Goal: Task Accomplishment & Management: Use online tool/utility

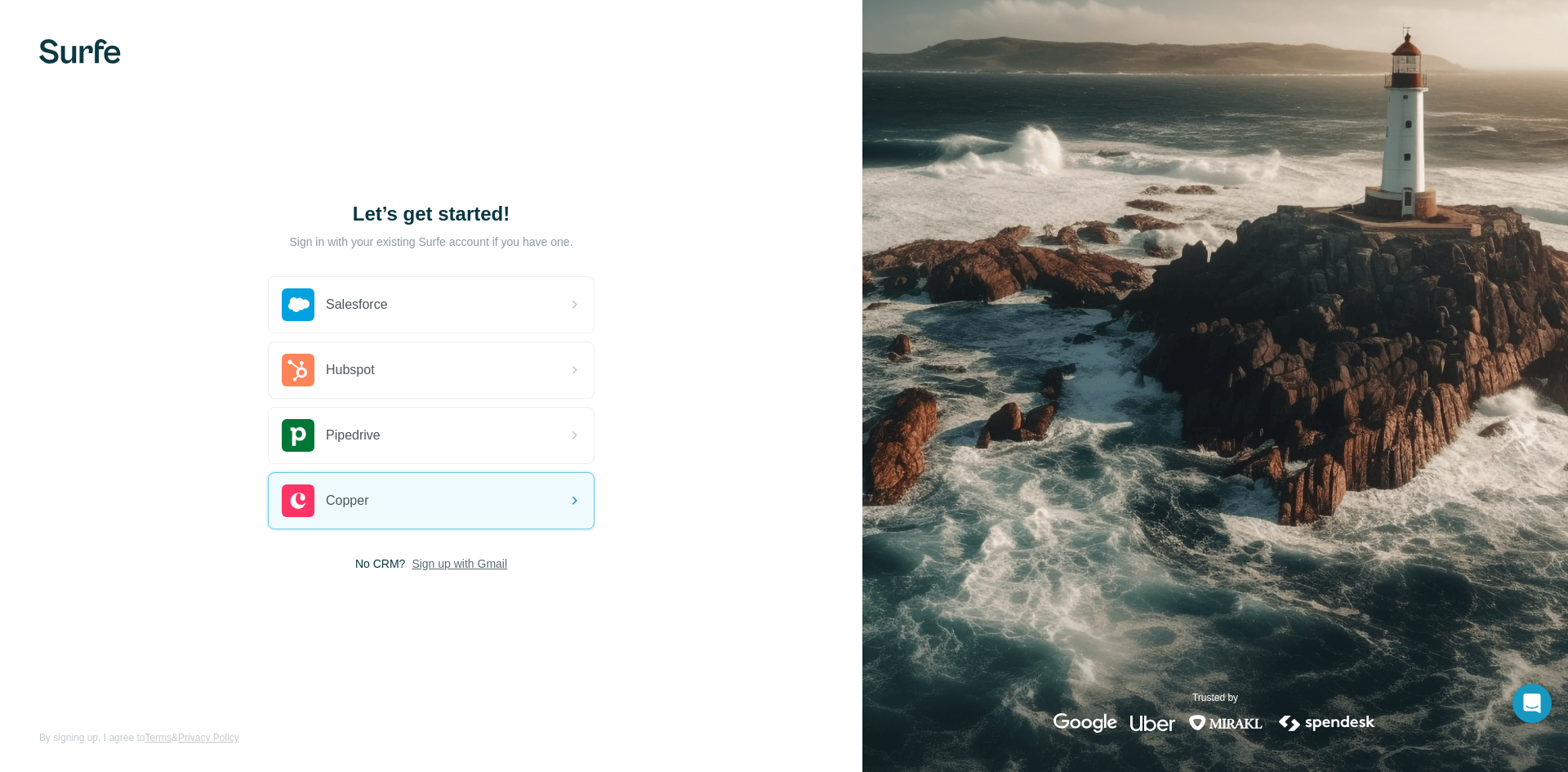
click at [501, 570] on span "Sign up with Gmail" at bounding box center [459, 564] width 95 height 17
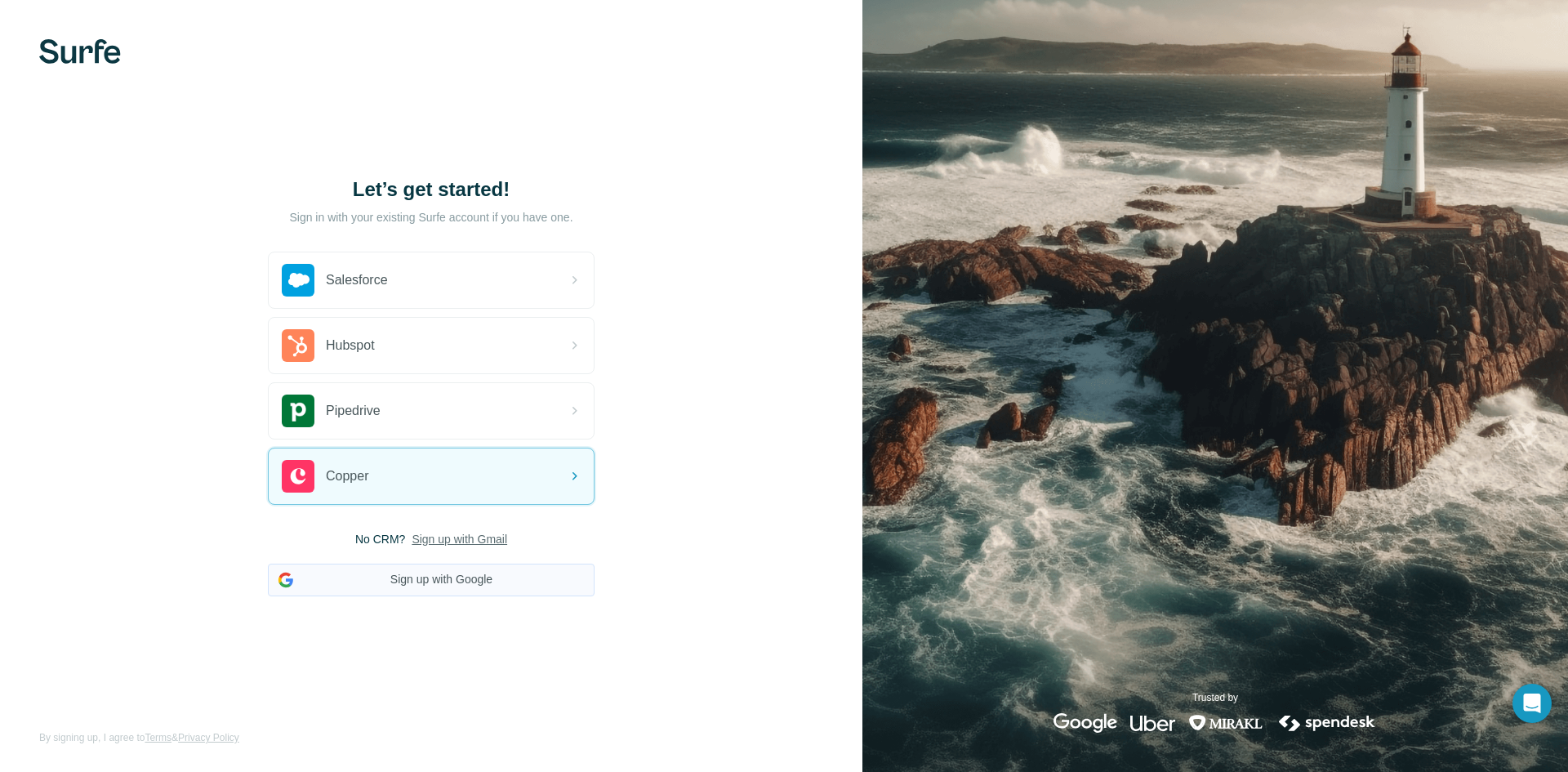
click at [470, 578] on button "Sign up with Google" at bounding box center [431, 580] width 326 height 32
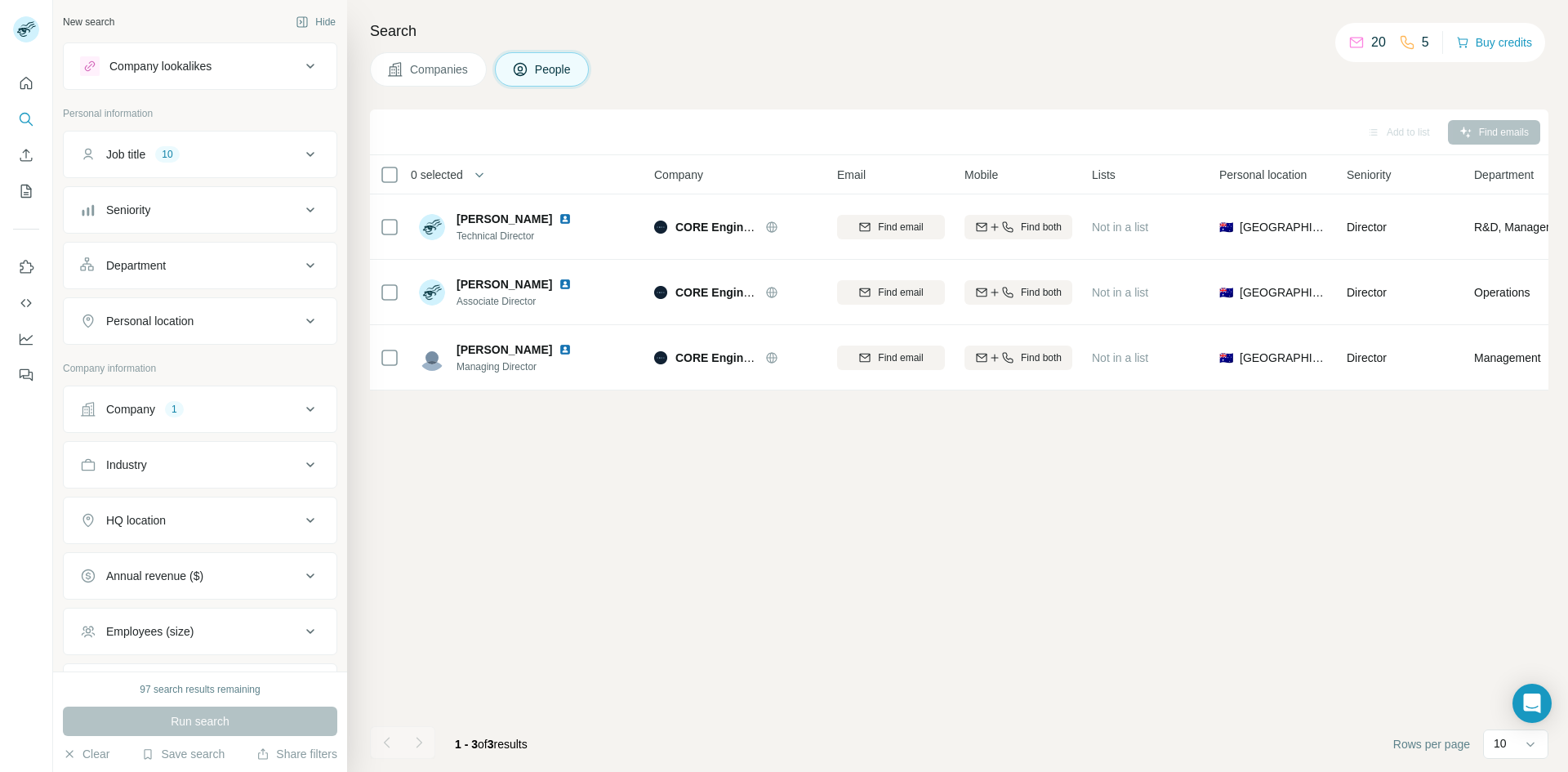
click at [435, 76] on span "Companies" at bounding box center [439, 69] width 59 height 17
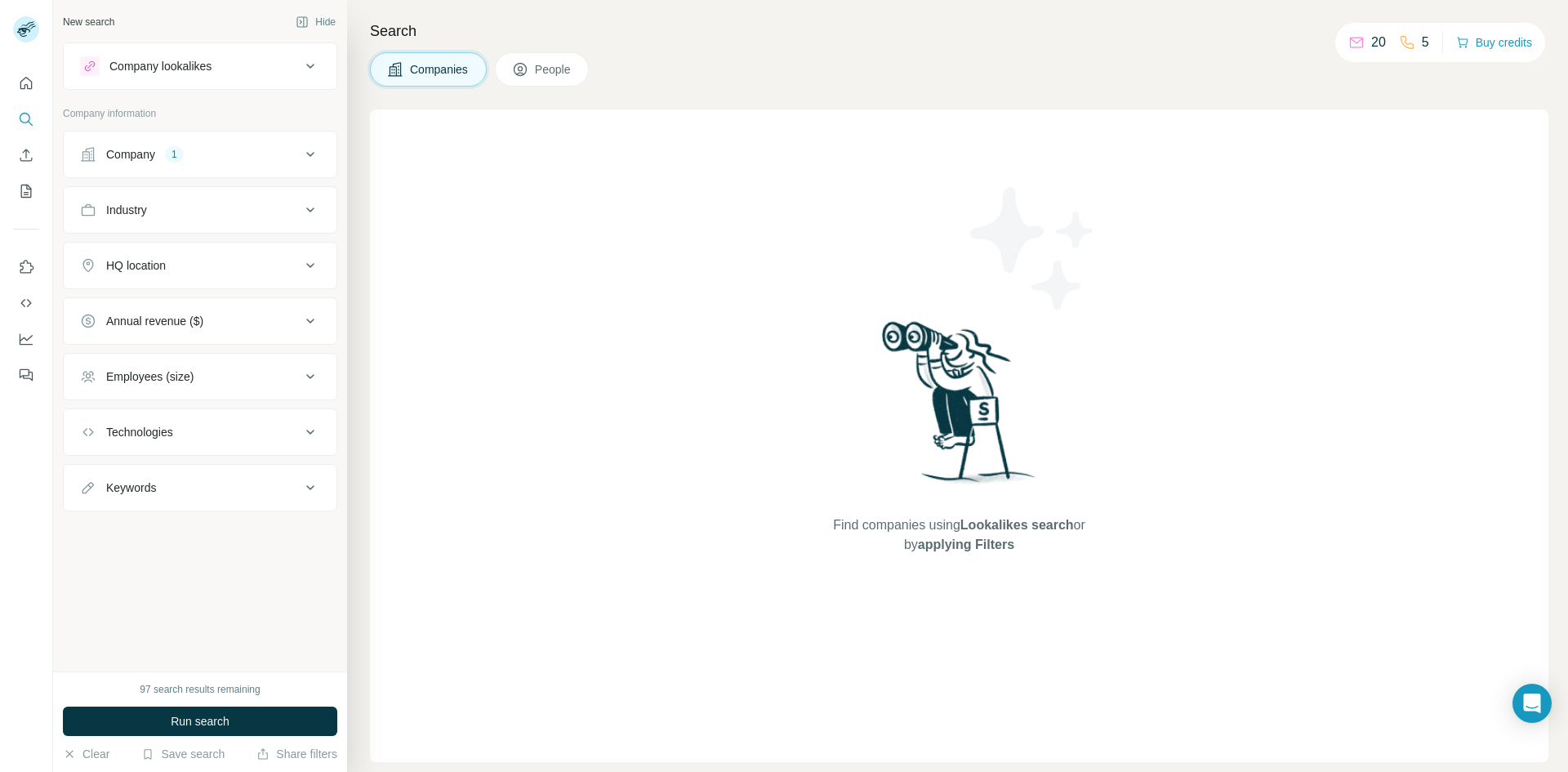
click at [264, 162] on div "Company 1" at bounding box center [190, 154] width 221 height 17
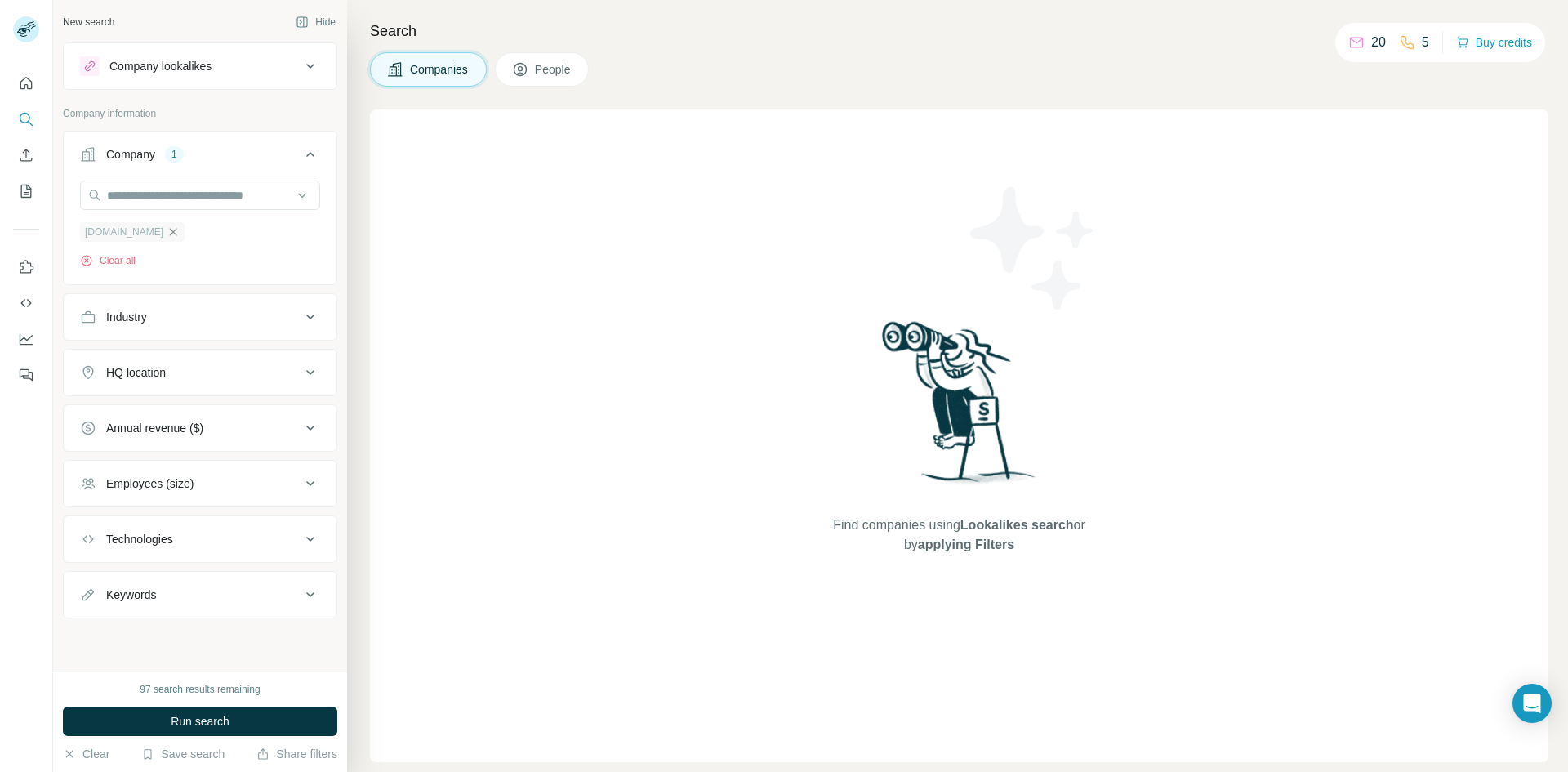
click at [178, 233] on icon "button" at bounding box center [174, 231] width 7 height 7
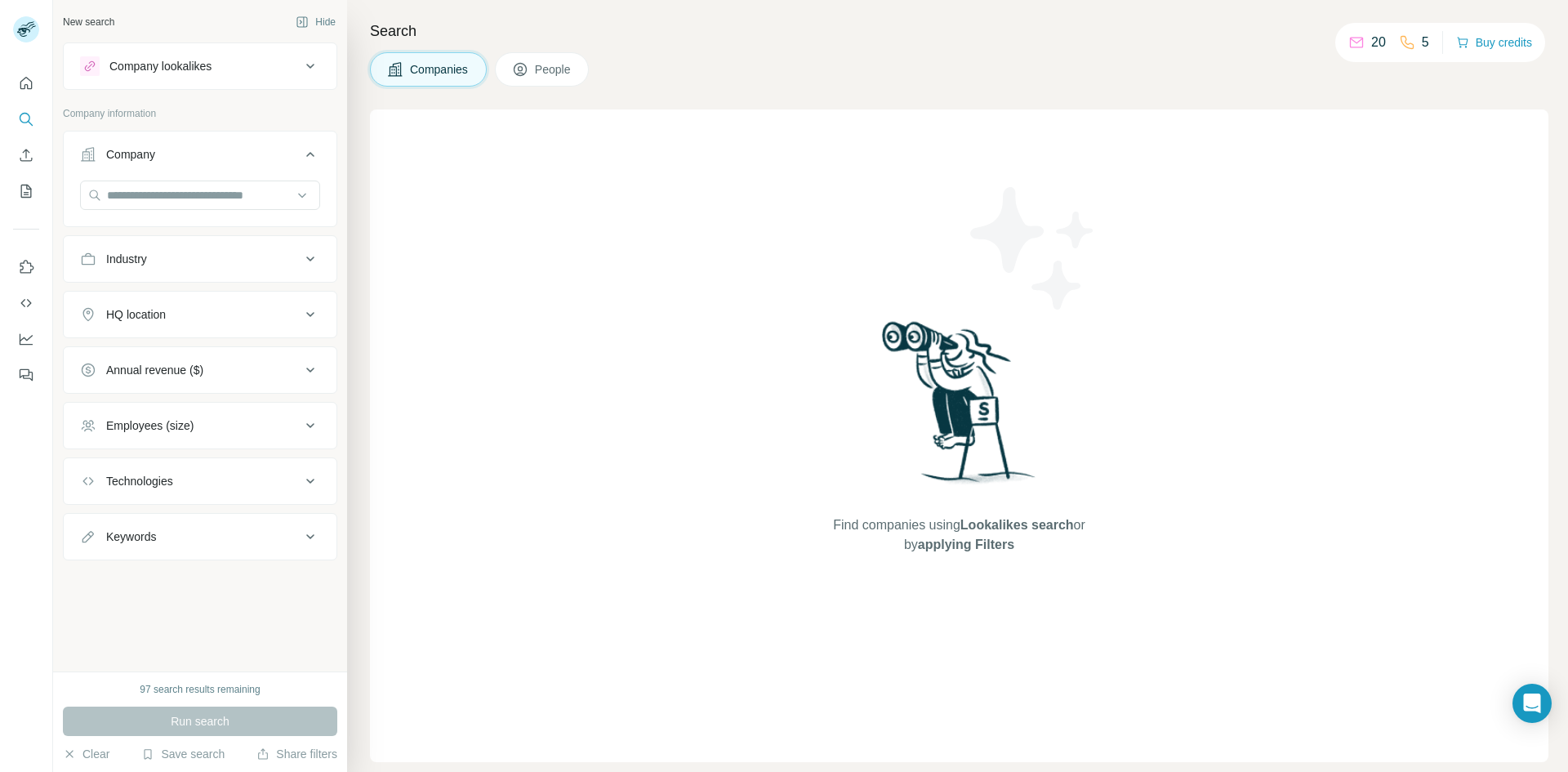
click at [243, 251] on div "Industry" at bounding box center [190, 259] width 221 height 17
click at [187, 298] on input at bounding box center [191, 299] width 202 height 18
click at [187, 296] on input at bounding box center [191, 299] width 202 height 18
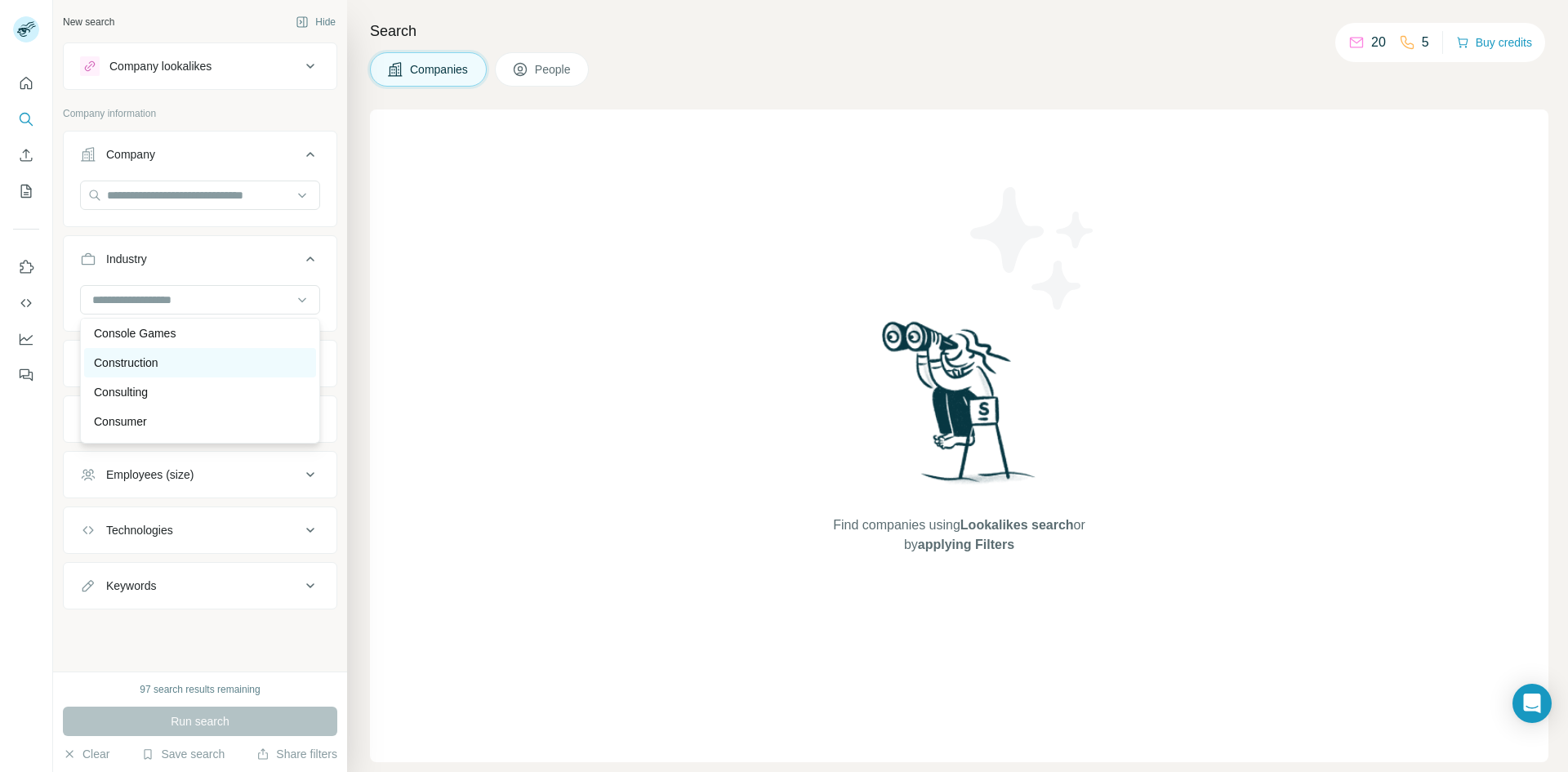
click at [158, 371] on p "Construction" at bounding box center [127, 362] width 65 height 17
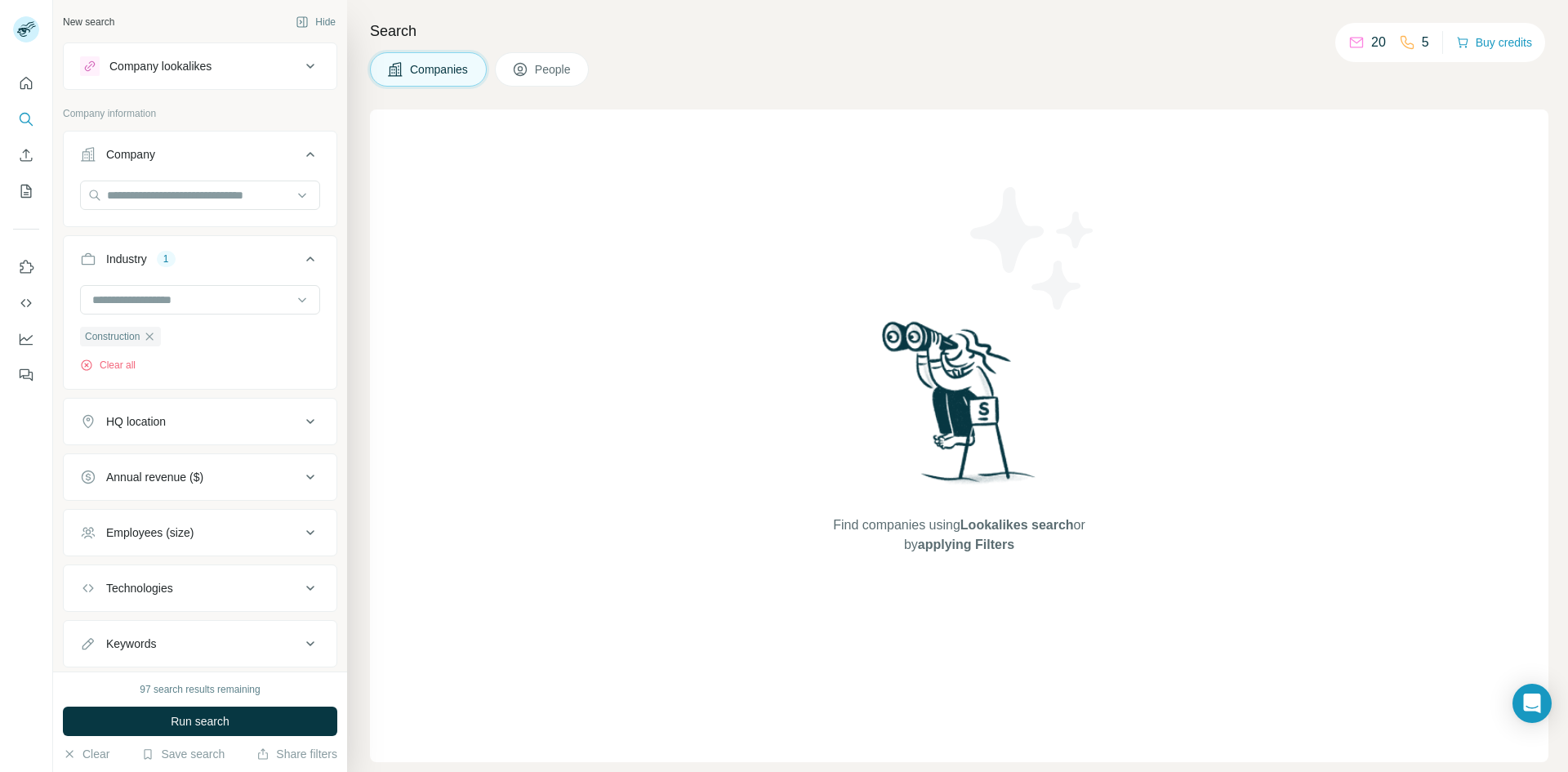
click at [249, 421] on div "HQ location" at bounding box center [190, 422] width 221 height 17
click at [172, 465] on input "text" at bounding box center [201, 462] width 240 height 30
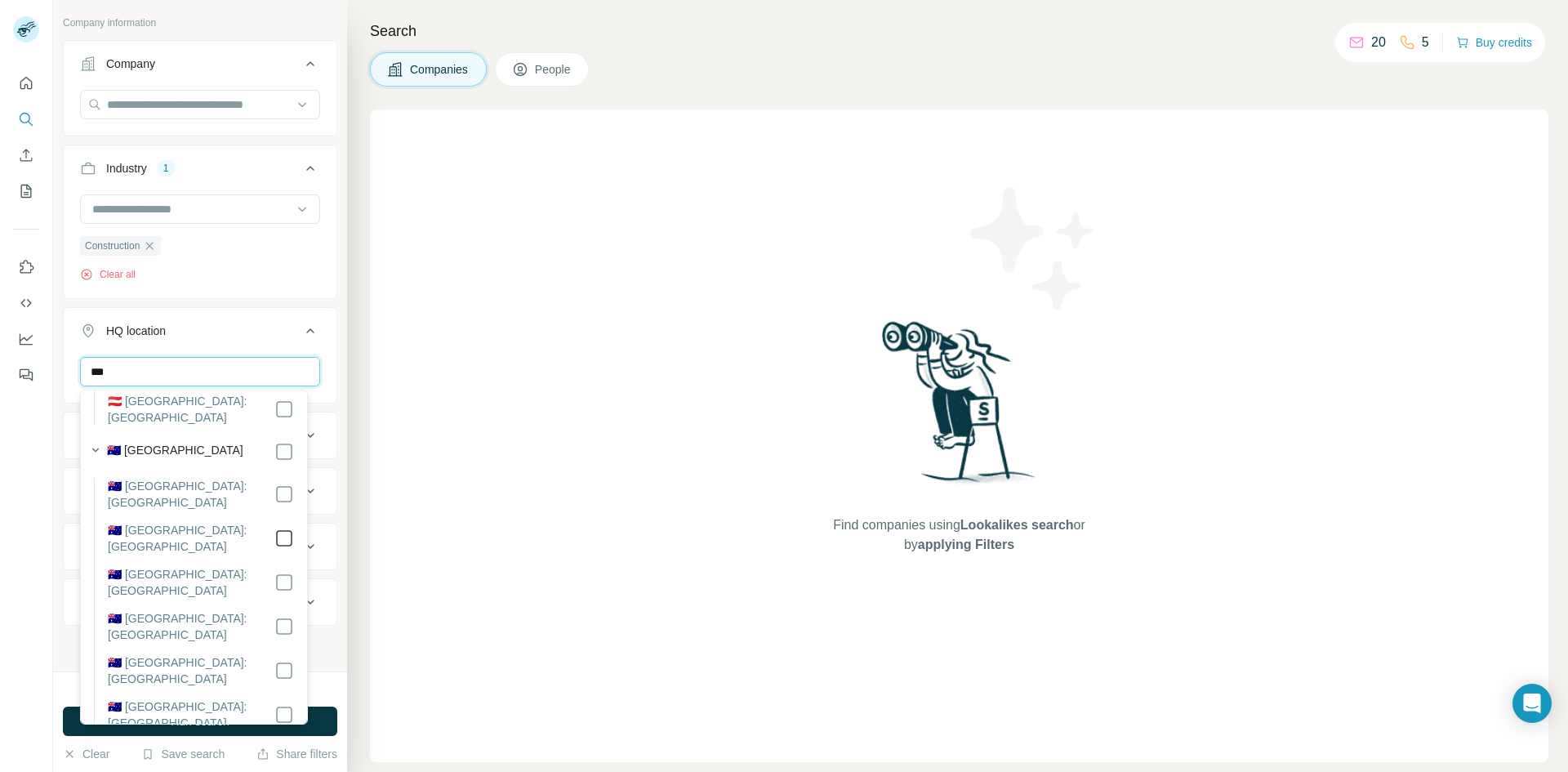
scroll to position [326, 0]
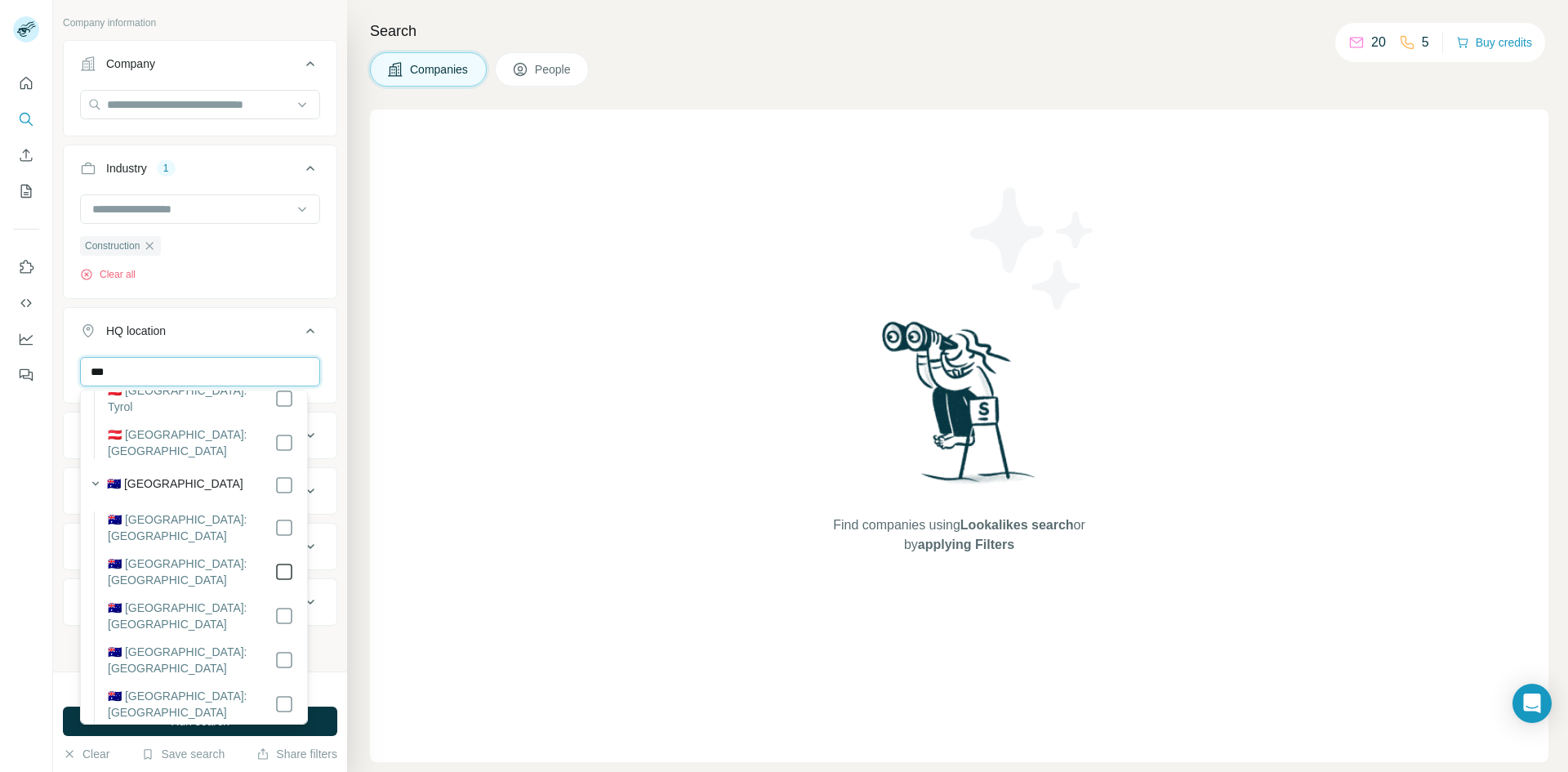
type input "***"
click at [312, 362] on div "*** [GEOGRAPHIC_DATA] Clear all" at bounding box center [200, 406] width 273 height 101
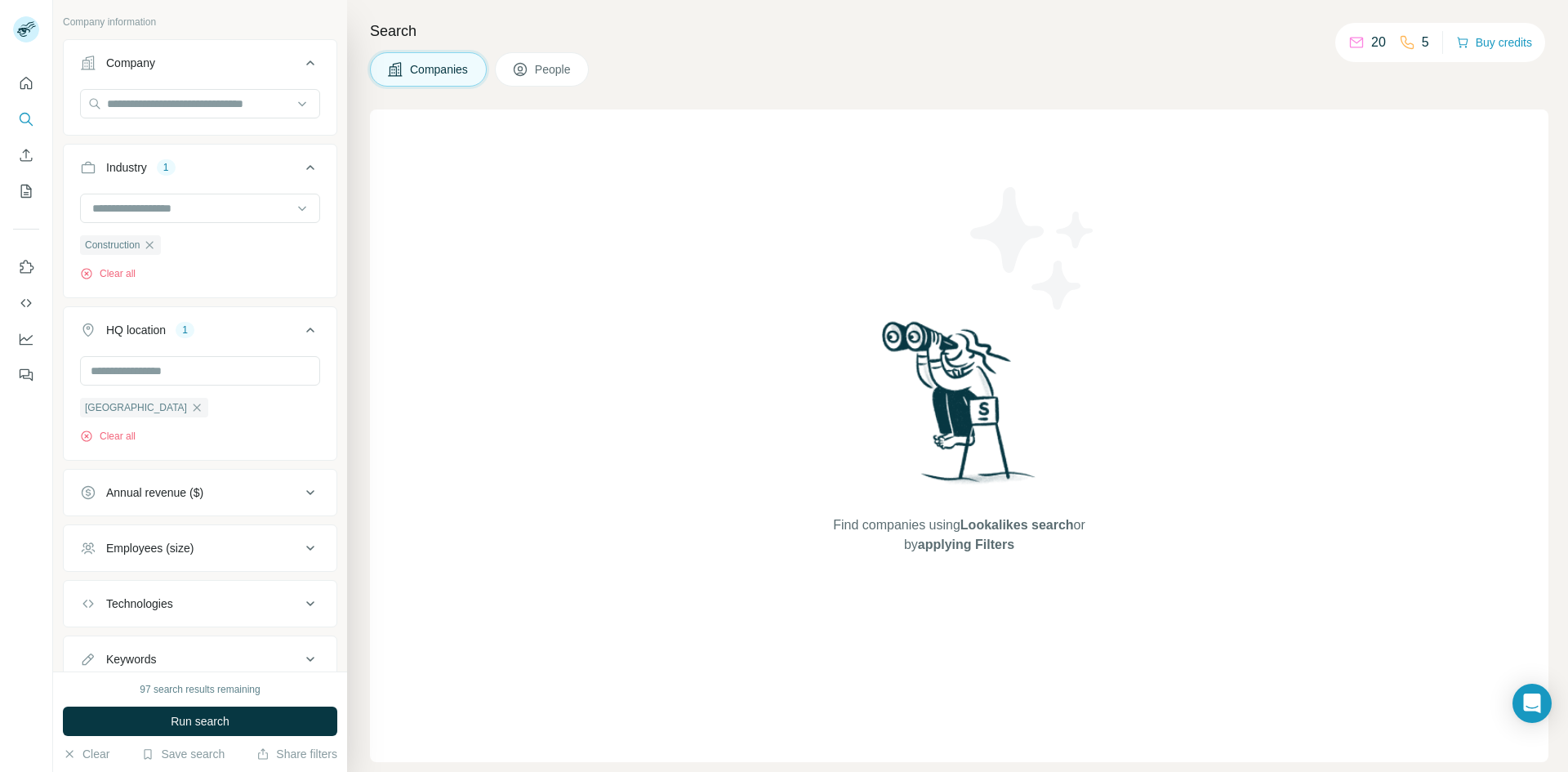
click at [304, 543] on icon at bounding box center [310, 547] width 19 height 19
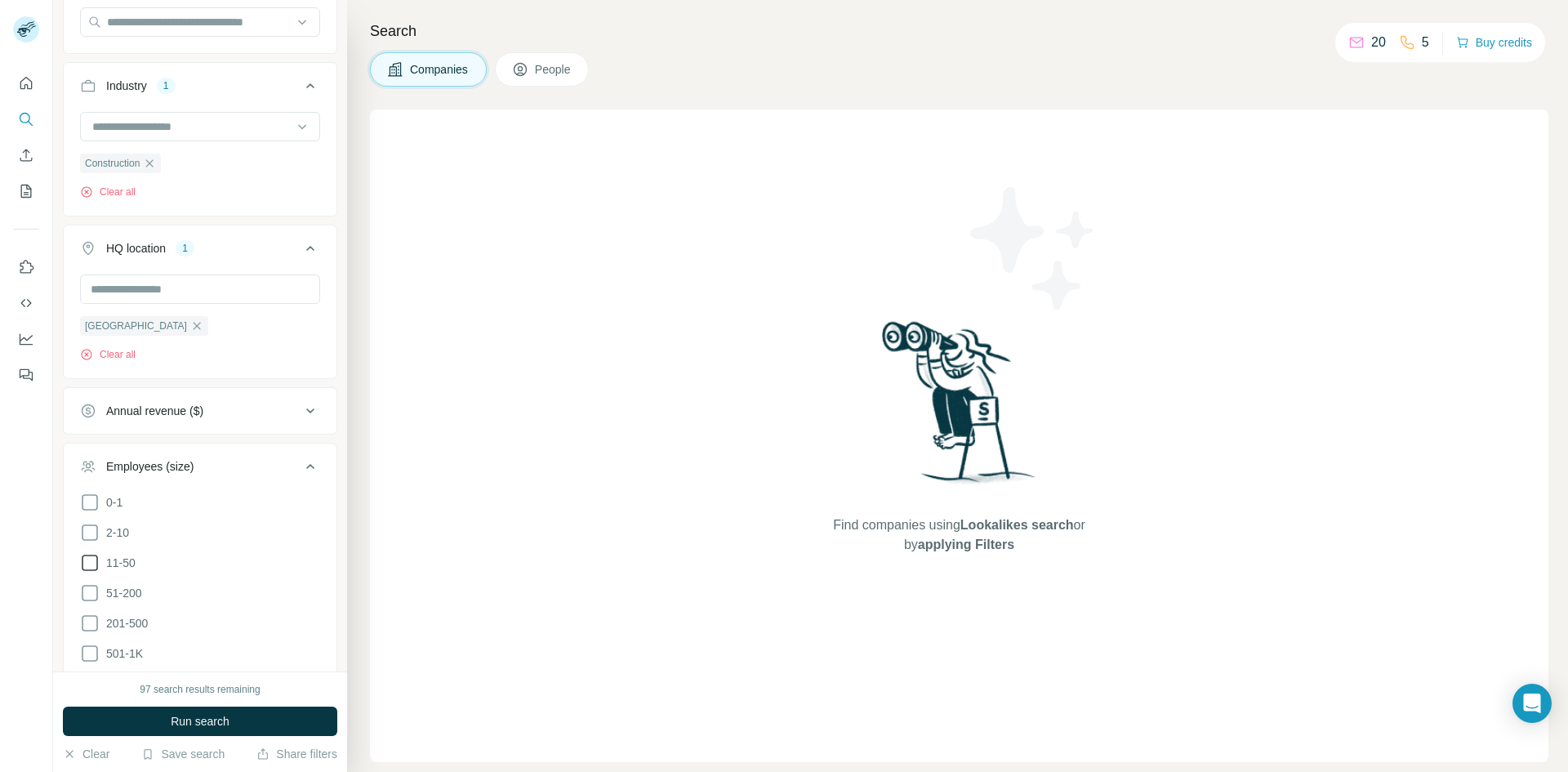
click at [92, 561] on icon at bounding box center [90, 562] width 19 height 19
click at [214, 719] on span "Run search" at bounding box center [201, 721] width 59 height 17
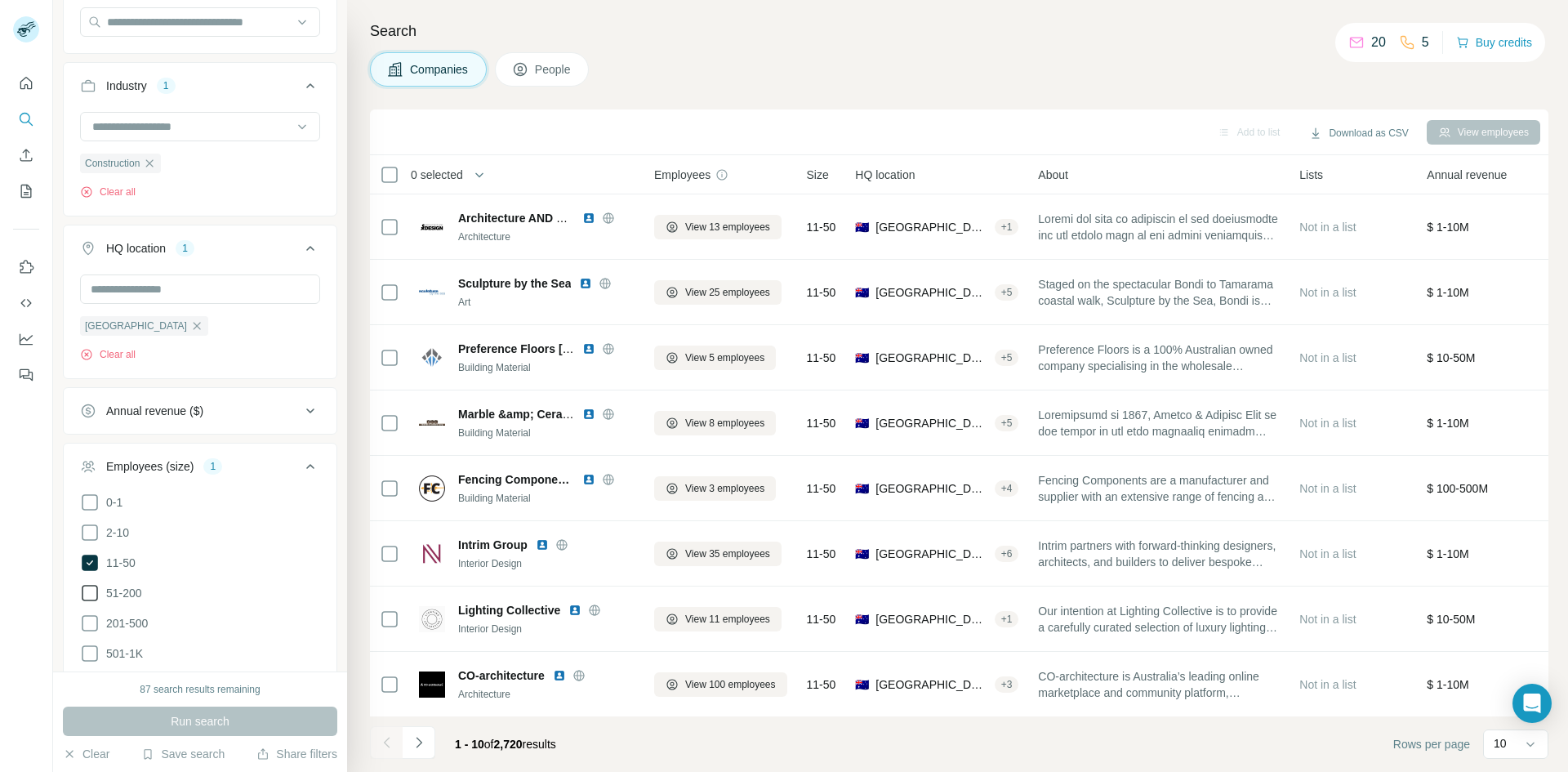
click at [88, 561] on icon at bounding box center [90, 563] width 17 height 17
click at [88, 591] on icon at bounding box center [90, 593] width 19 height 19
click at [134, 707] on button "Run search" at bounding box center [200, 721] width 275 height 30
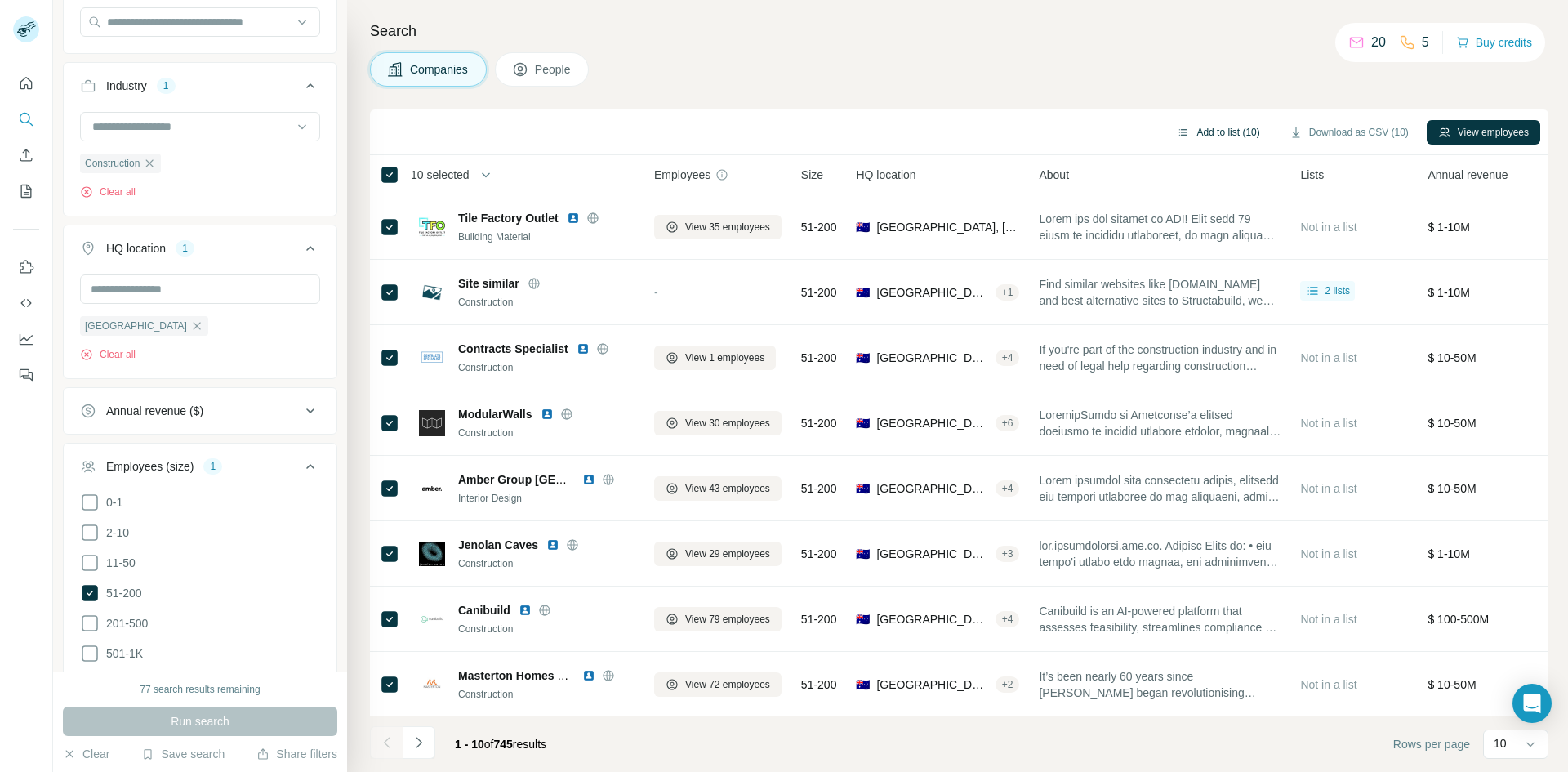
click at [1219, 129] on button "Add to list (10)" at bounding box center [1219, 132] width 105 height 25
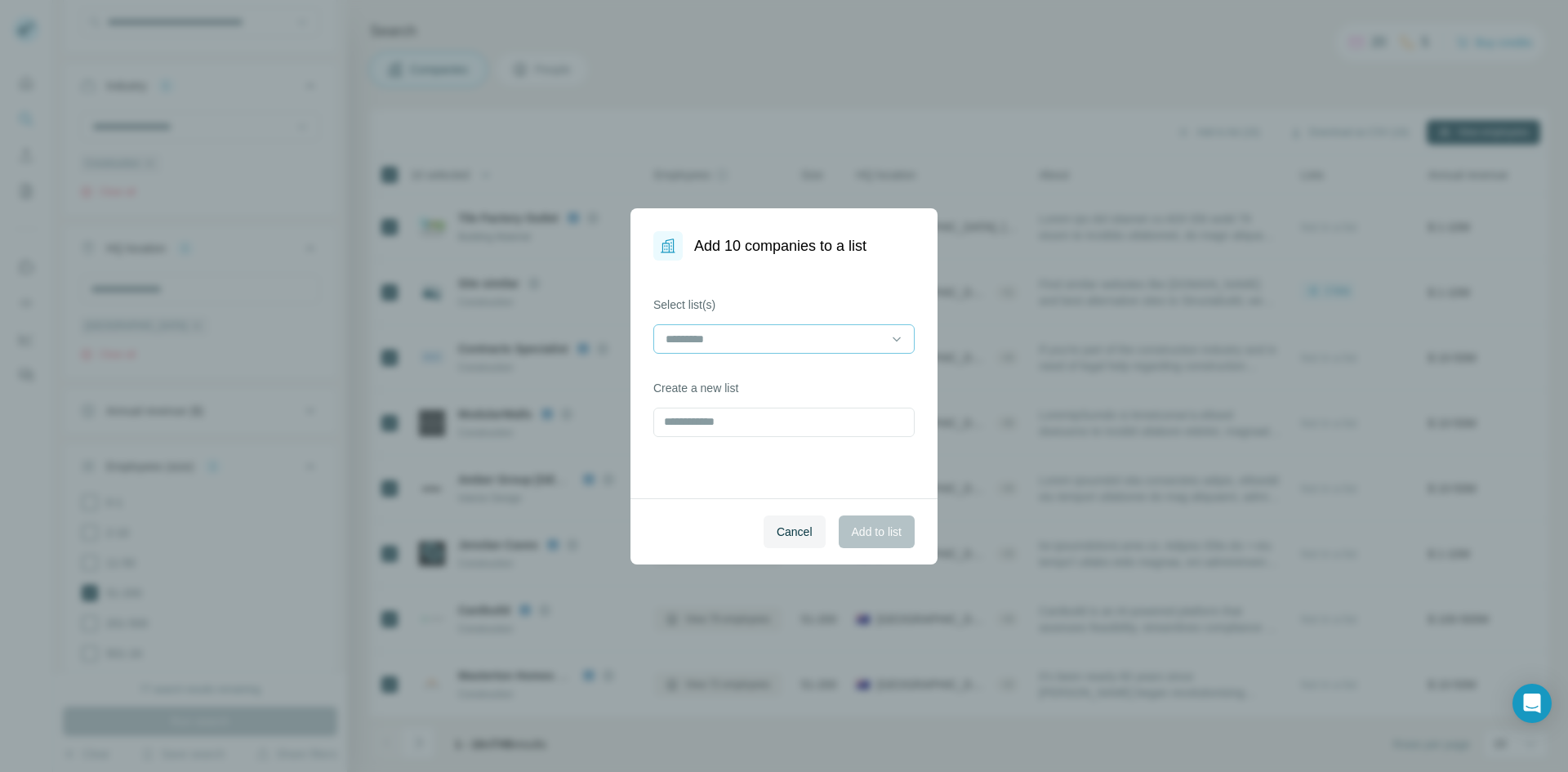
click at [761, 335] on input at bounding box center [774, 338] width 221 height 18
click at [747, 339] on input at bounding box center [774, 338] width 221 height 18
click at [796, 302] on label "Select list(s)" at bounding box center [784, 305] width 262 height 17
click at [740, 414] on input "text" at bounding box center [784, 423] width 262 height 30
type input "**********"
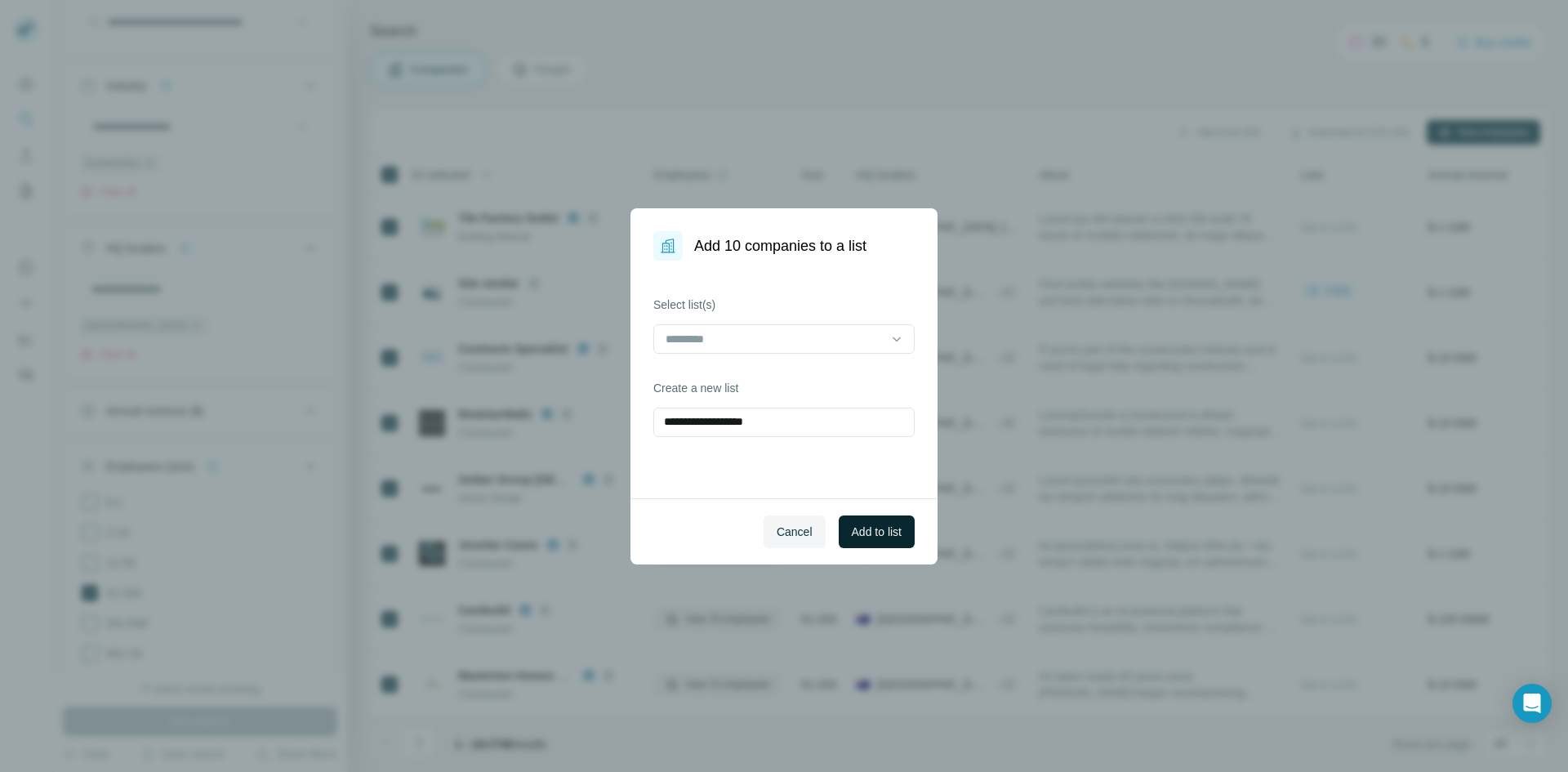
click at [857, 532] on span "Add to list" at bounding box center [876, 532] width 50 height 17
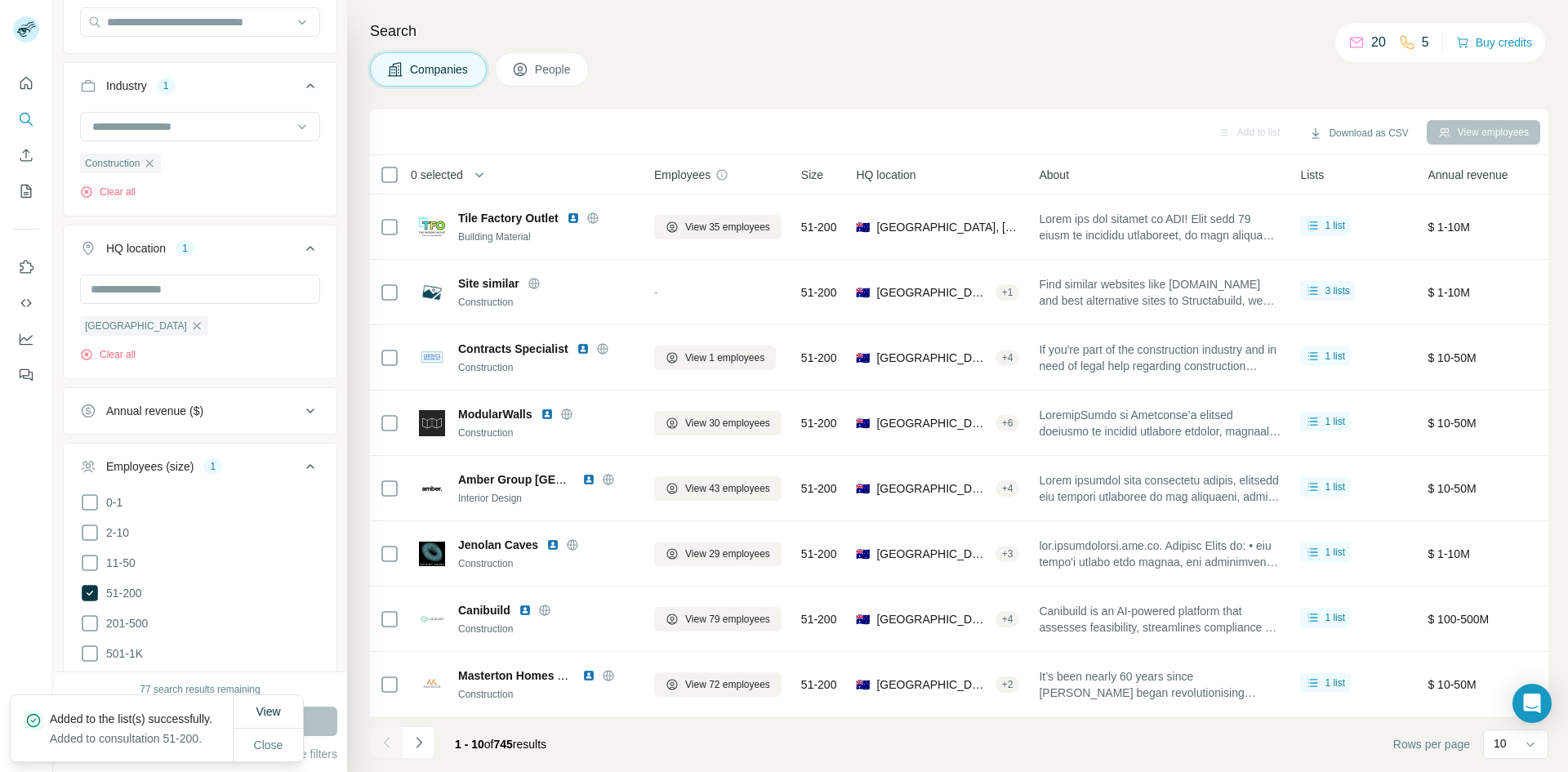
click at [446, 173] on span "0 selected" at bounding box center [436, 175] width 53 height 17
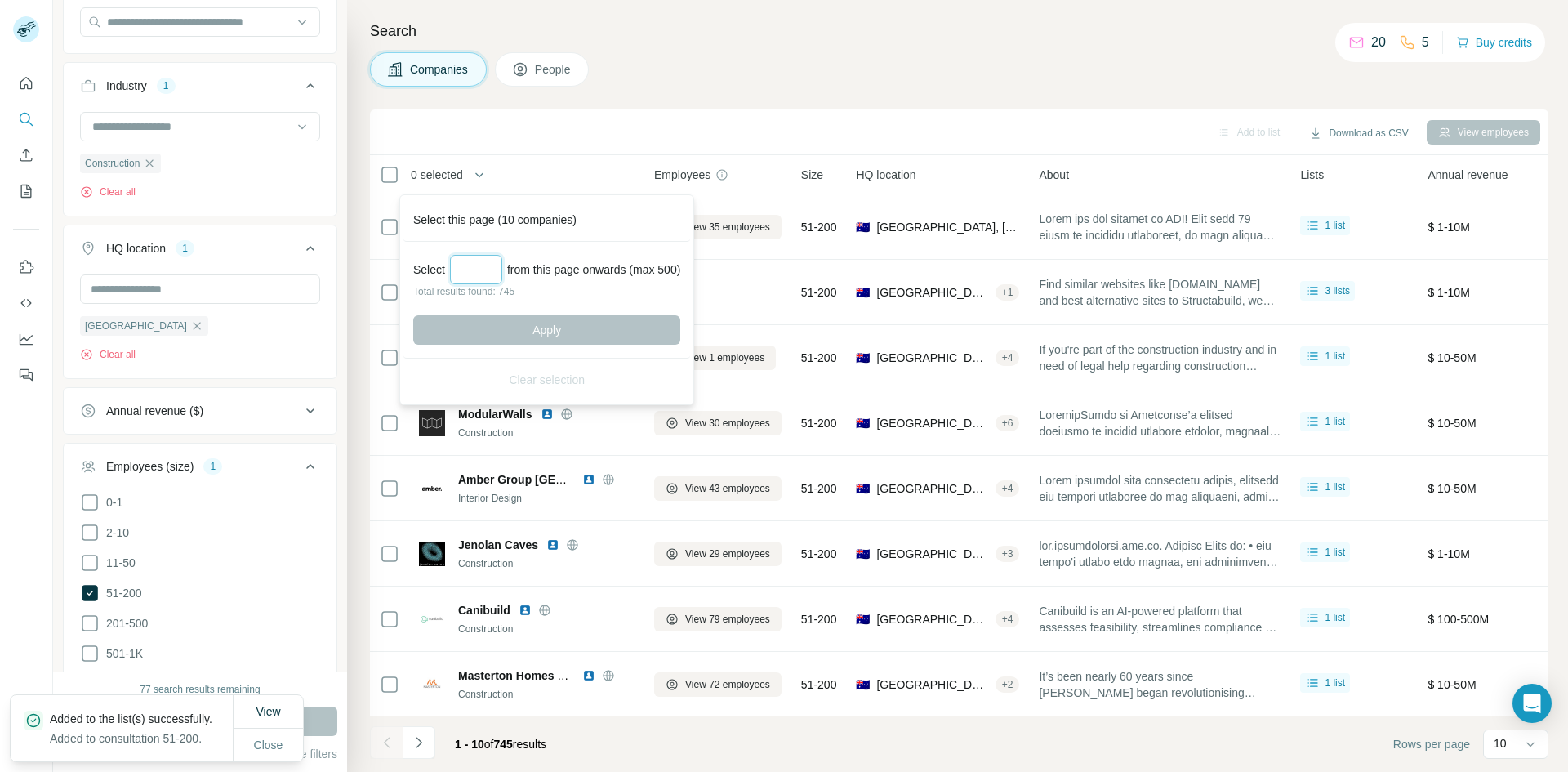
click at [472, 272] on input "Select a number (up to 500)" at bounding box center [476, 270] width 53 height 30
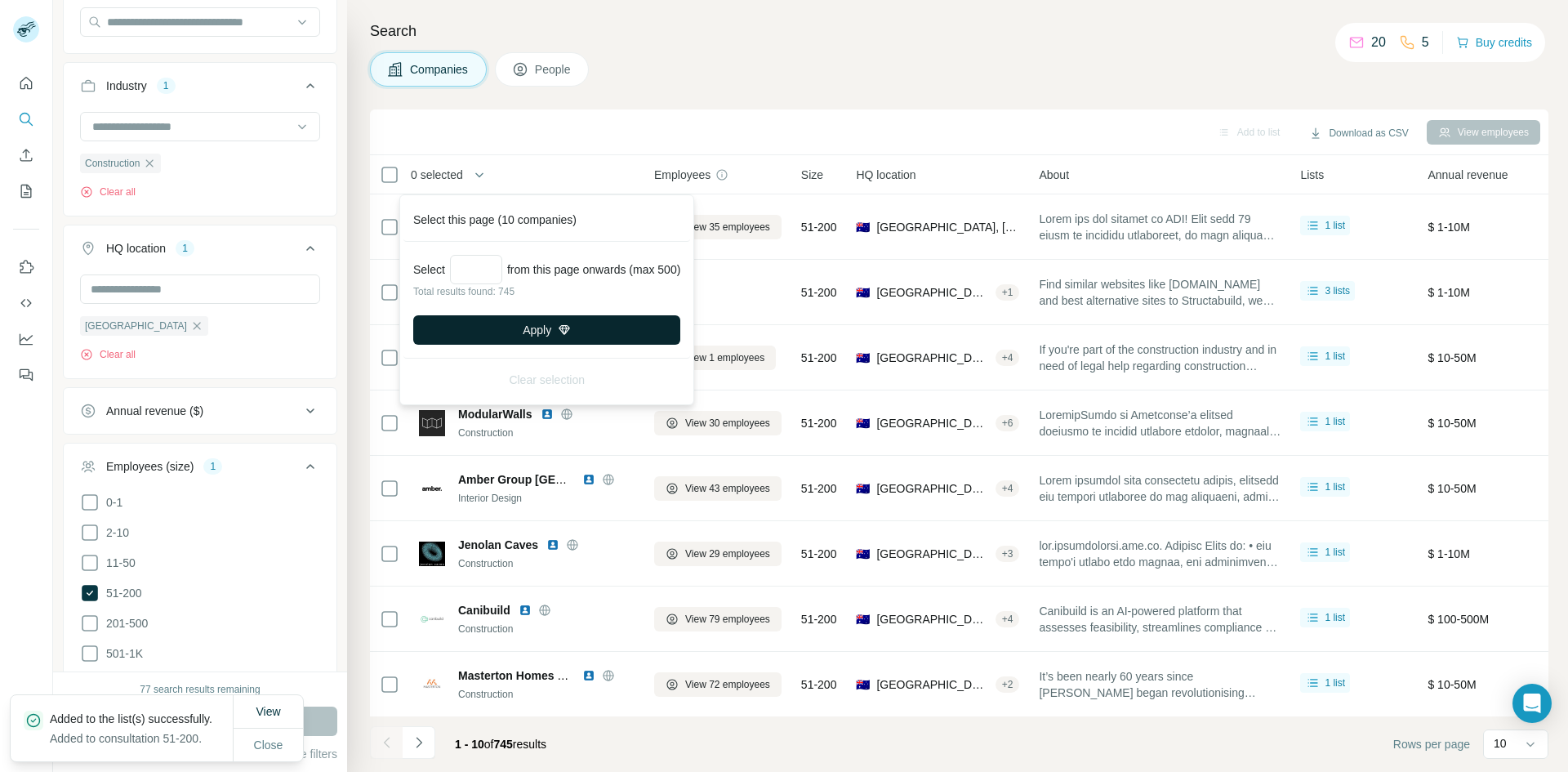
click at [499, 321] on button "Apply" at bounding box center [546, 330] width 267 height 30
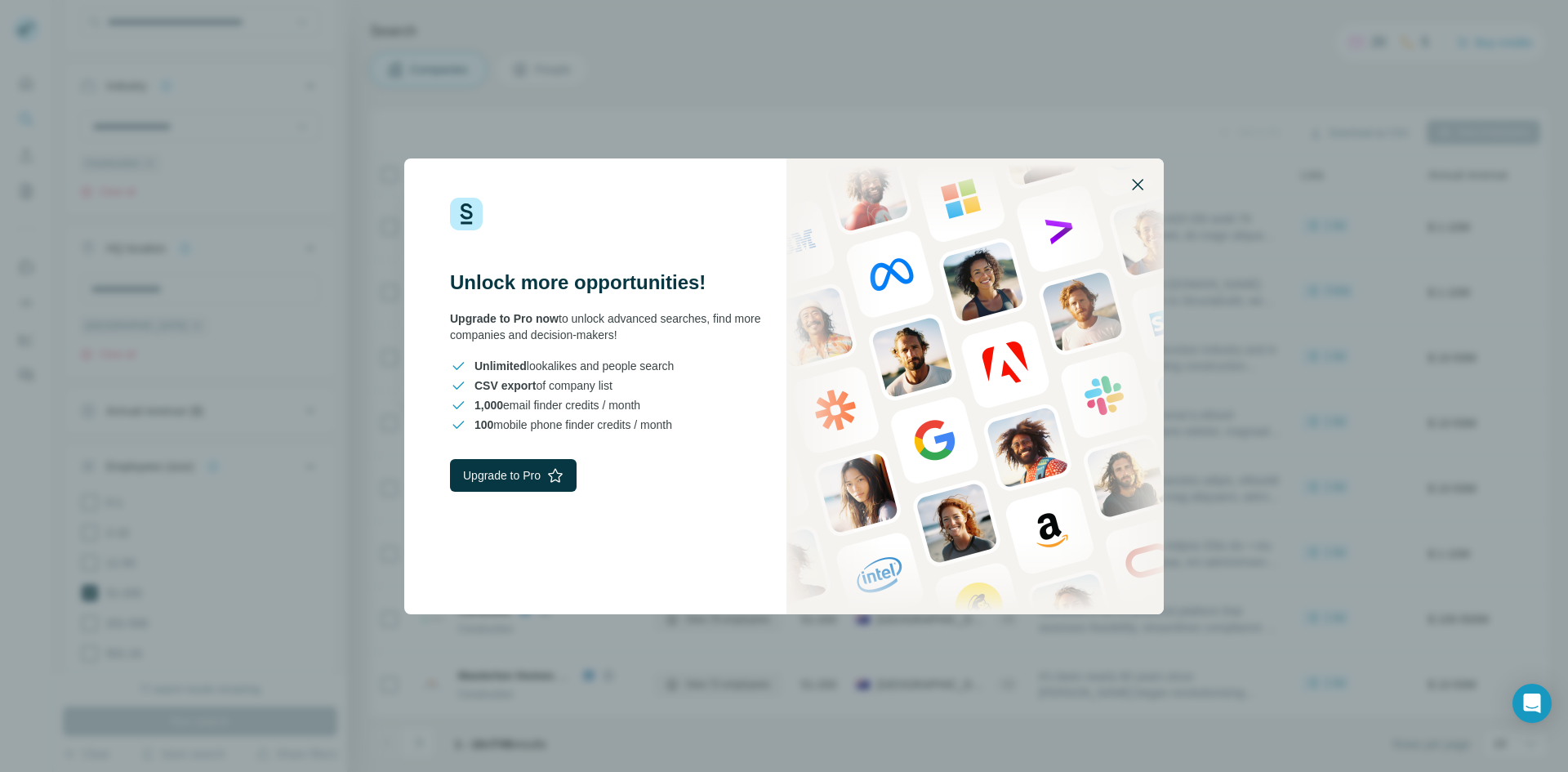
click at [1131, 182] on icon "button" at bounding box center [1137, 184] width 19 height 19
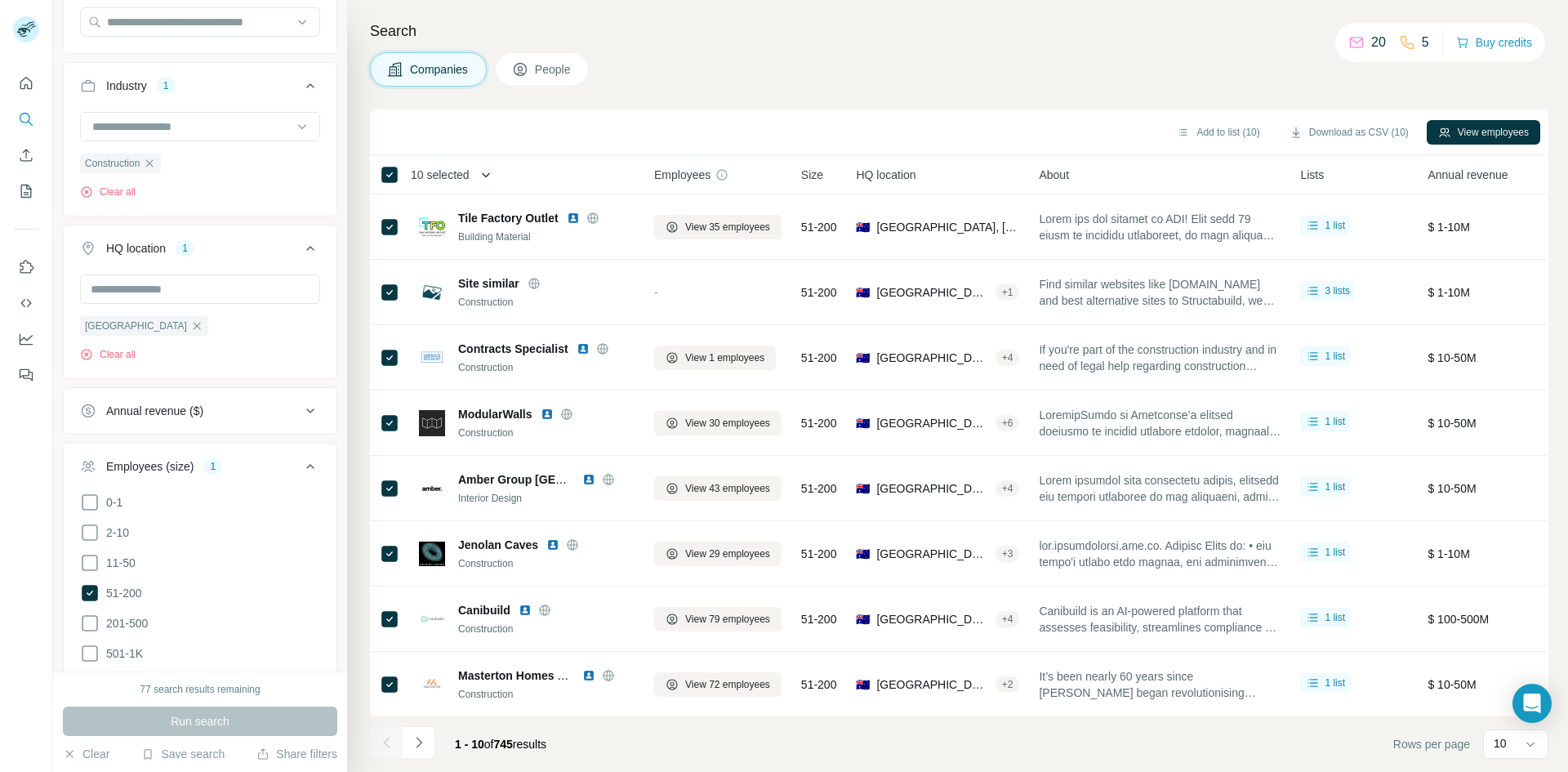
click at [486, 177] on icon "button" at bounding box center [486, 175] width 17 height 17
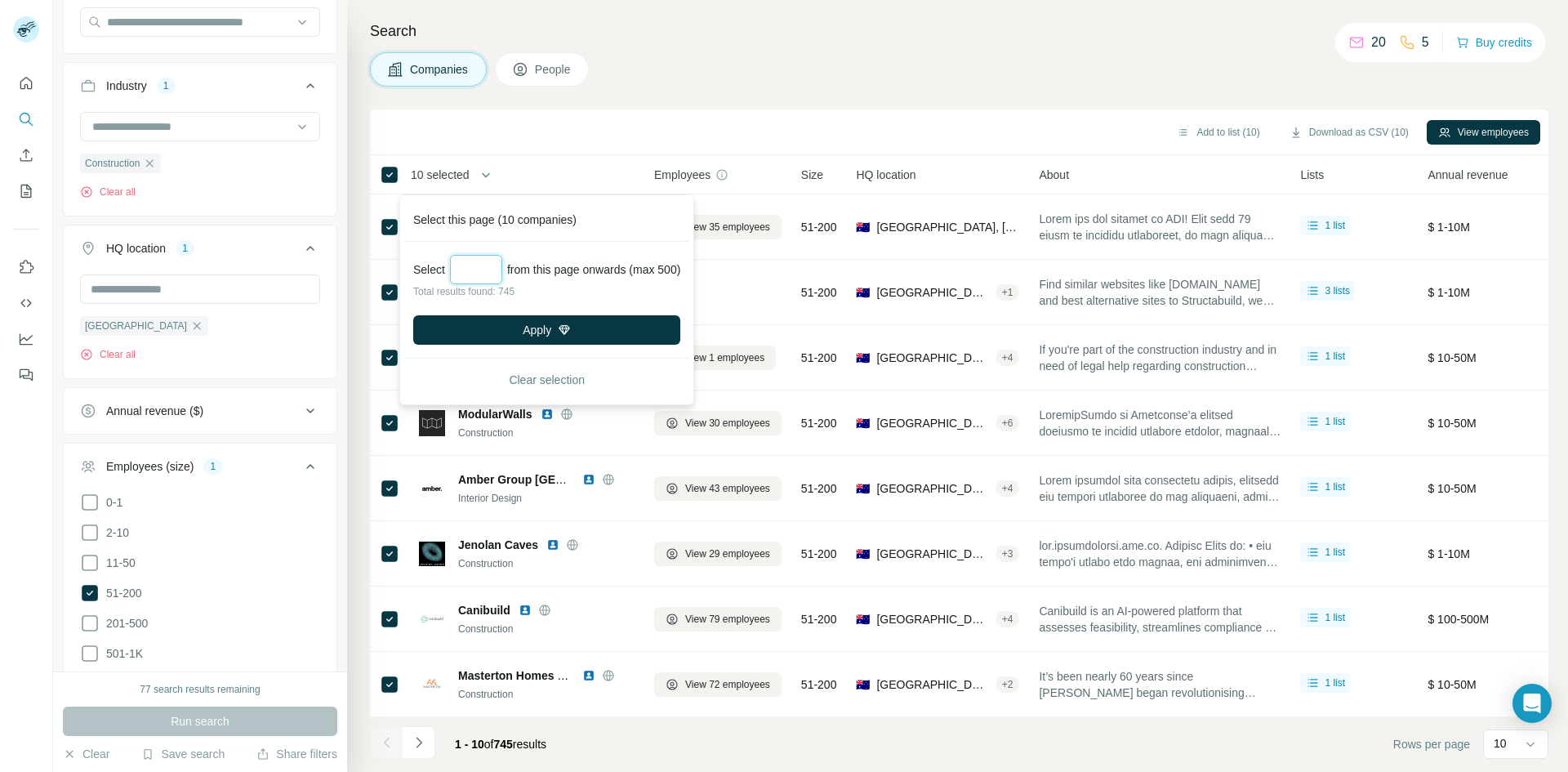
drag, startPoint x: 475, startPoint y: 265, endPoint x: 454, endPoint y: 267, distance: 21.1
click at [454, 267] on input "***" at bounding box center [476, 270] width 53 height 30
type input "***"
click at [507, 329] on button "Apply" at bounding box center [546, 330] width 267 height 30
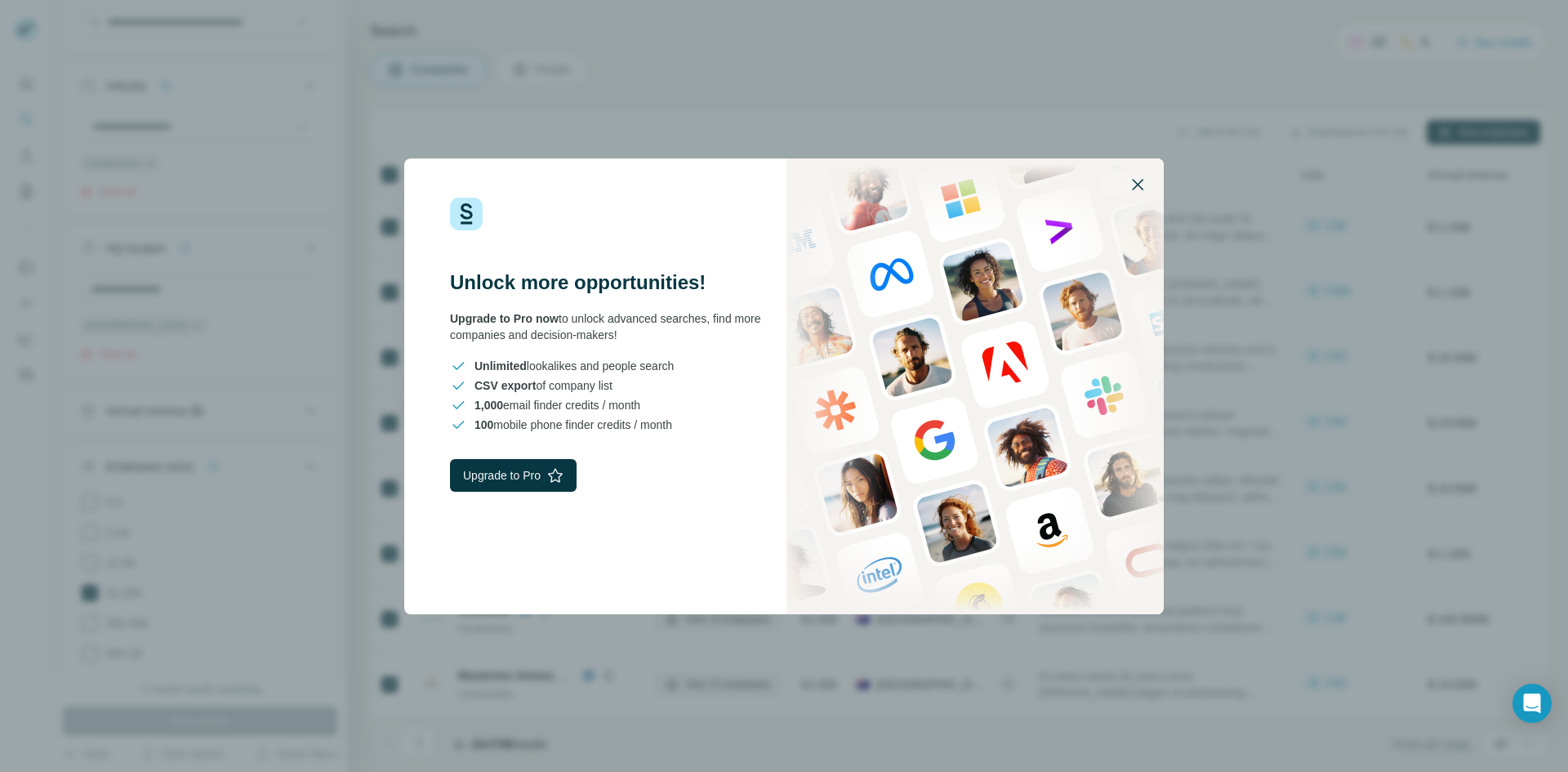
click at [1135, 183] on icon "button" at bounding box center [1137, 184] width 19 height 19
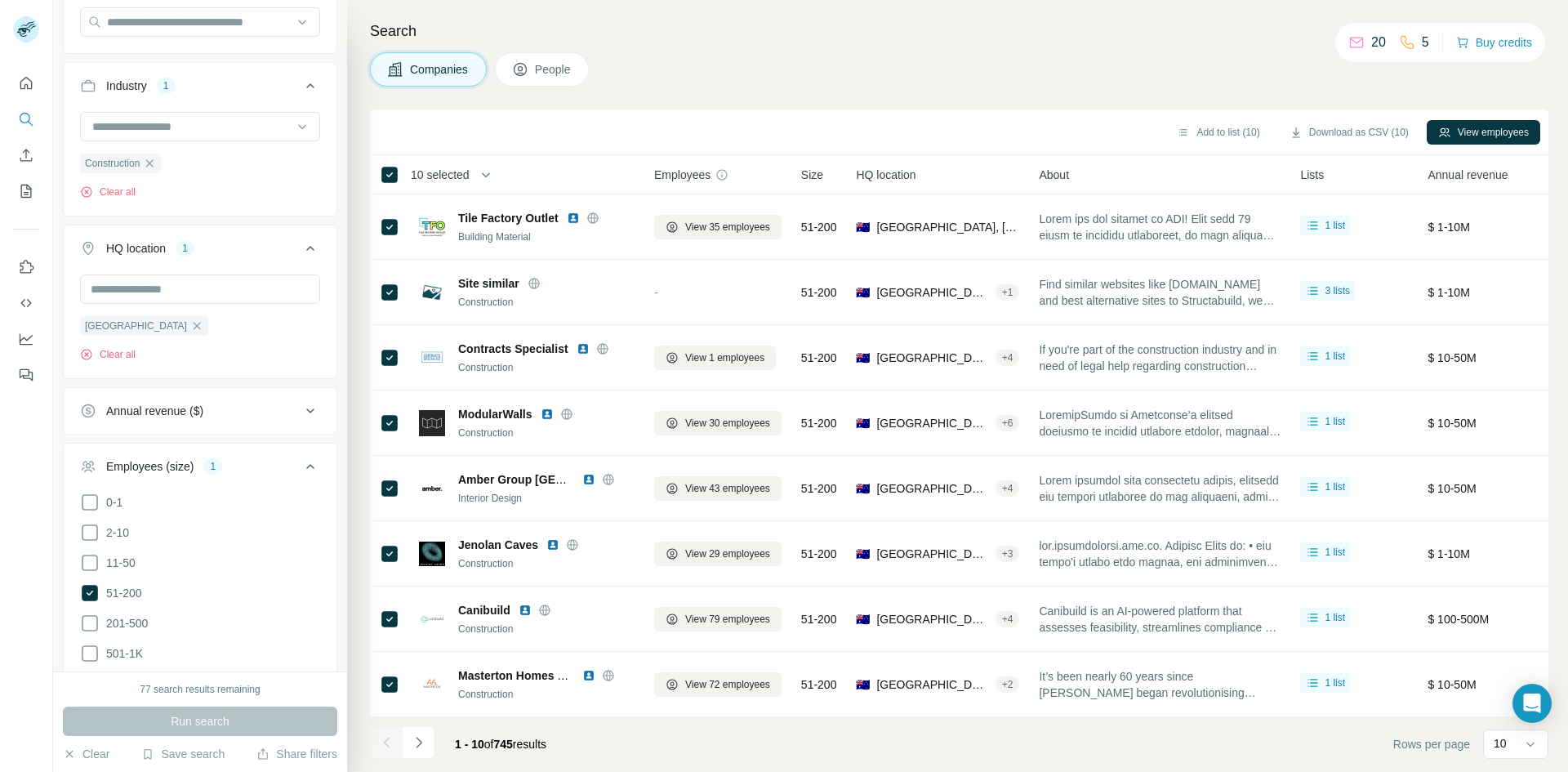
click at [453, 173] on span "10 selected" at bounding box center [440, 175] width 59 height 17
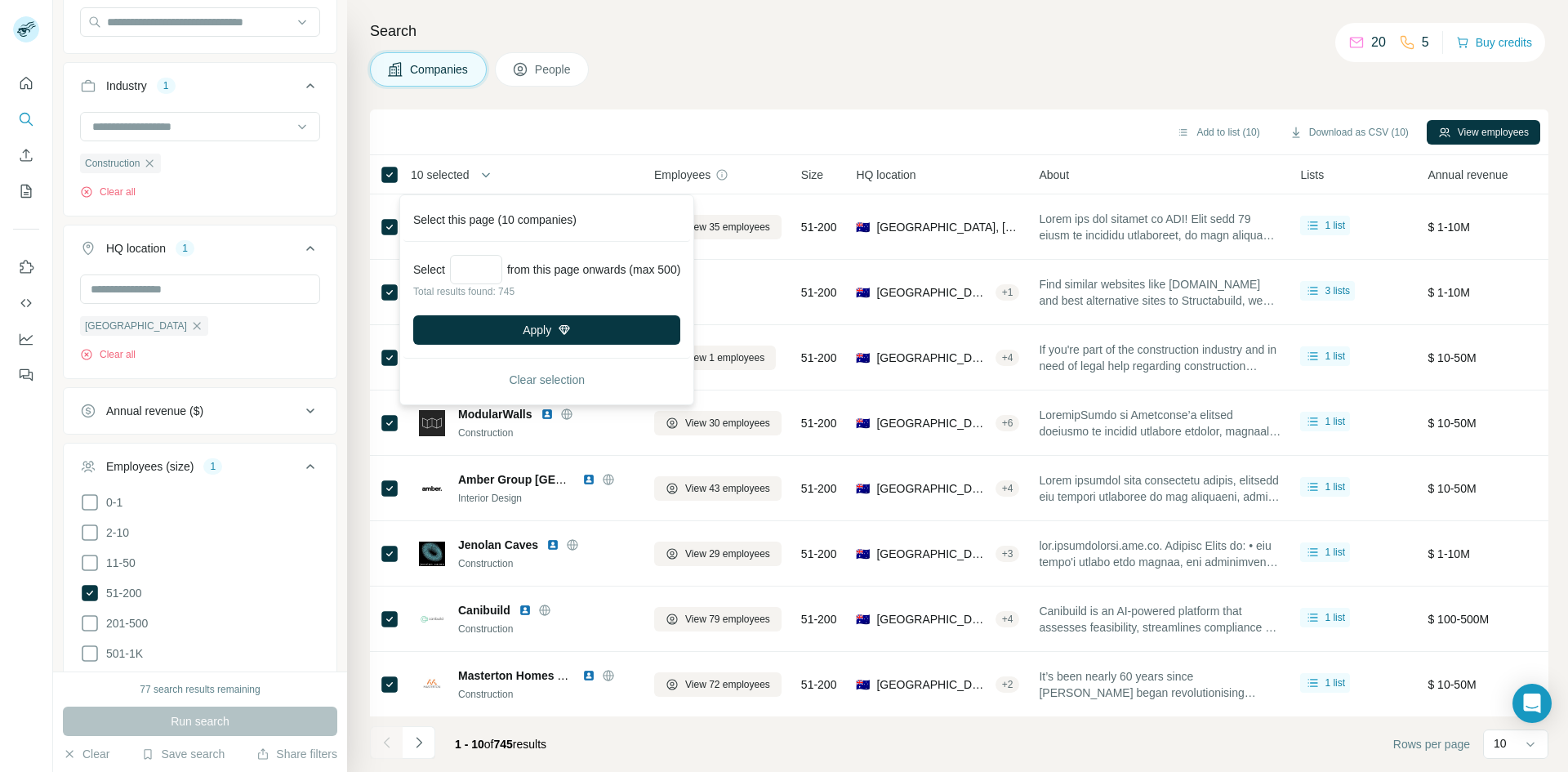
click at [832, 123] on div "Add to list (10) Download as CSV (10) View employees" at bounding box center [959, 131] width 1162 height 29
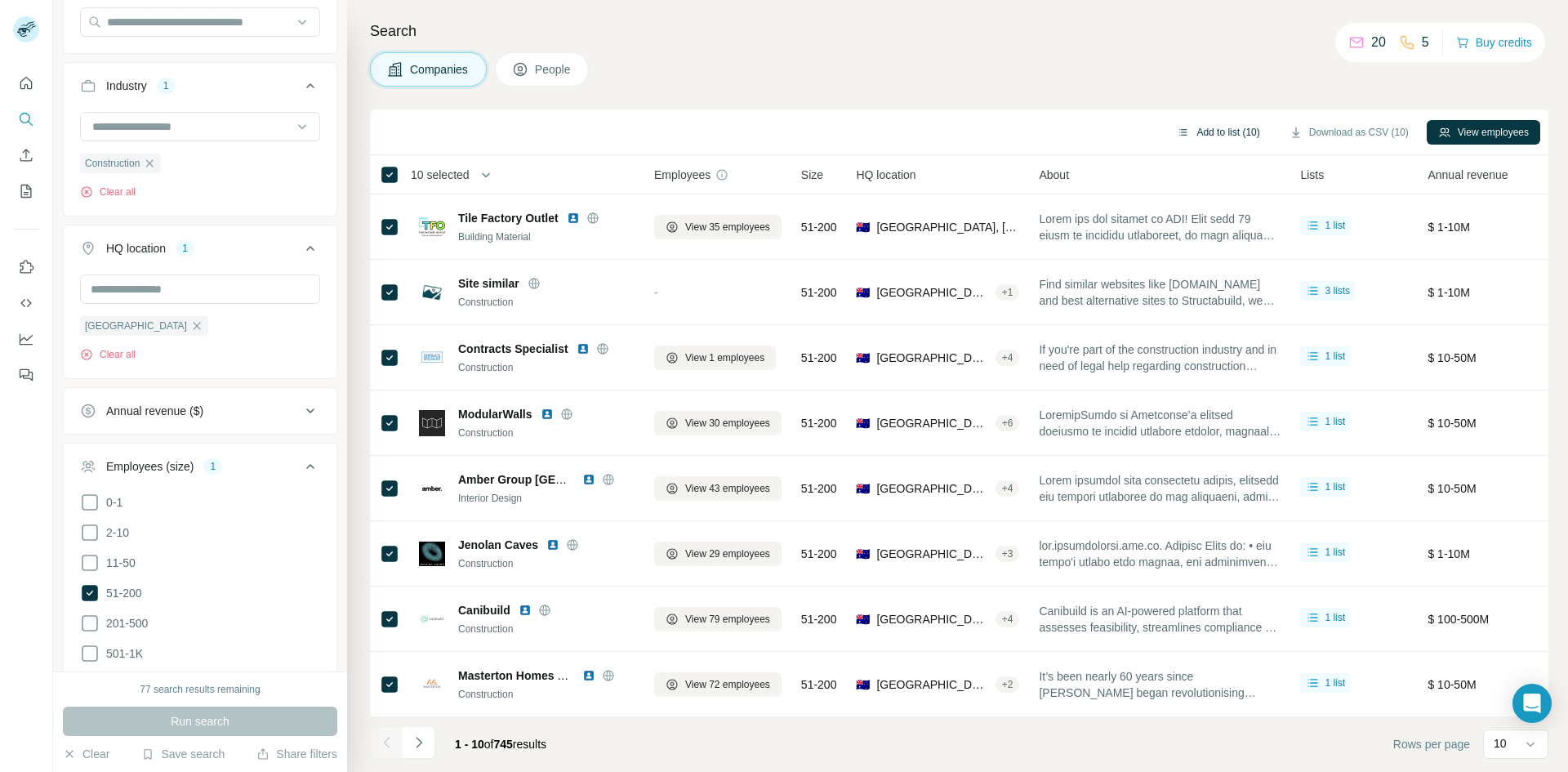
click at [1189, 137] on button "Add to list (10)" at bounding box center [1219, 132] width 105 height 25
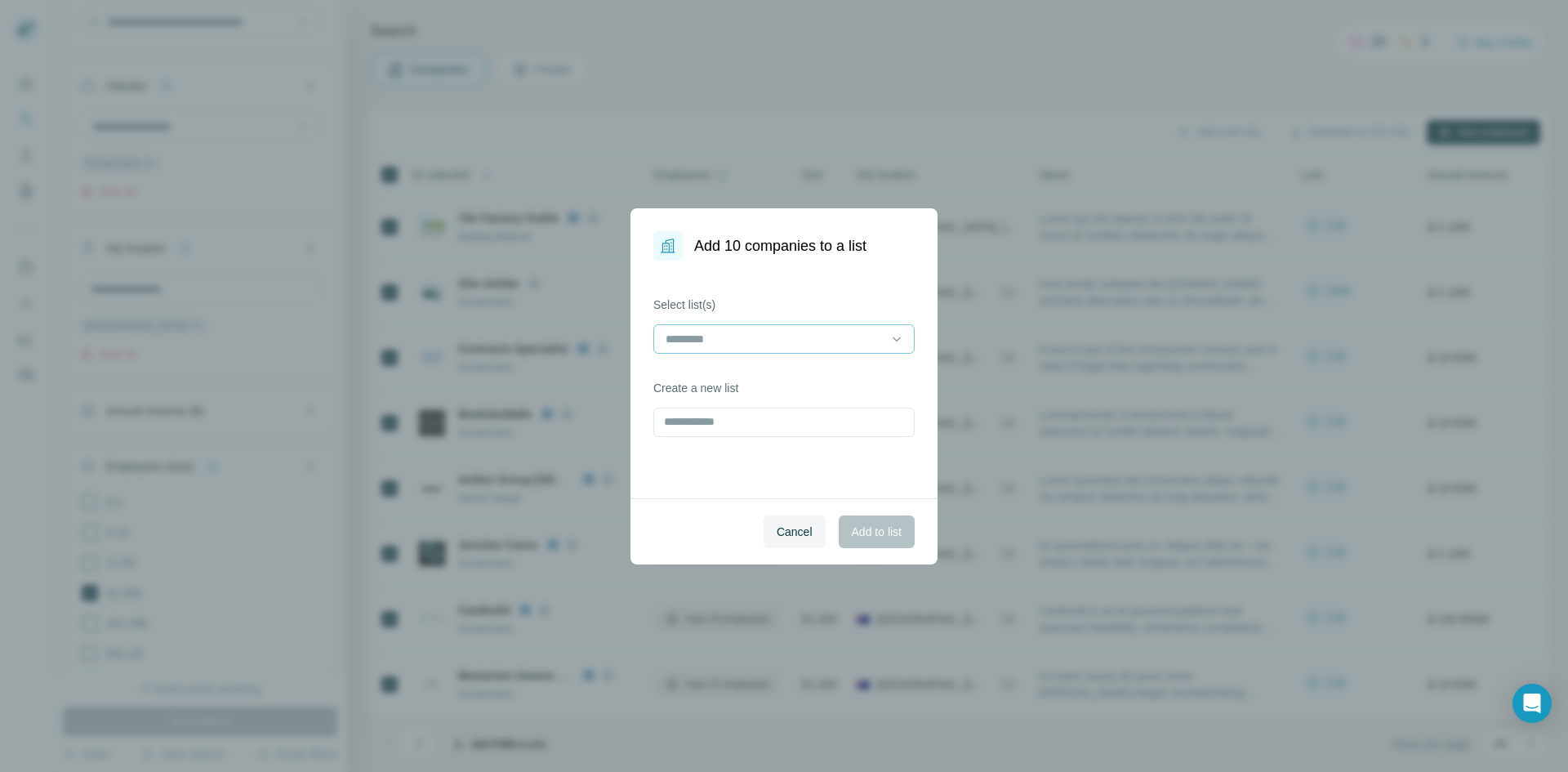
click at [789, 337] on input at bounding box center [774, 338] width 221 height 18
click at [756, 381] on p "consultation 51-200" at bounding box center [717, 376] width 100 height 17
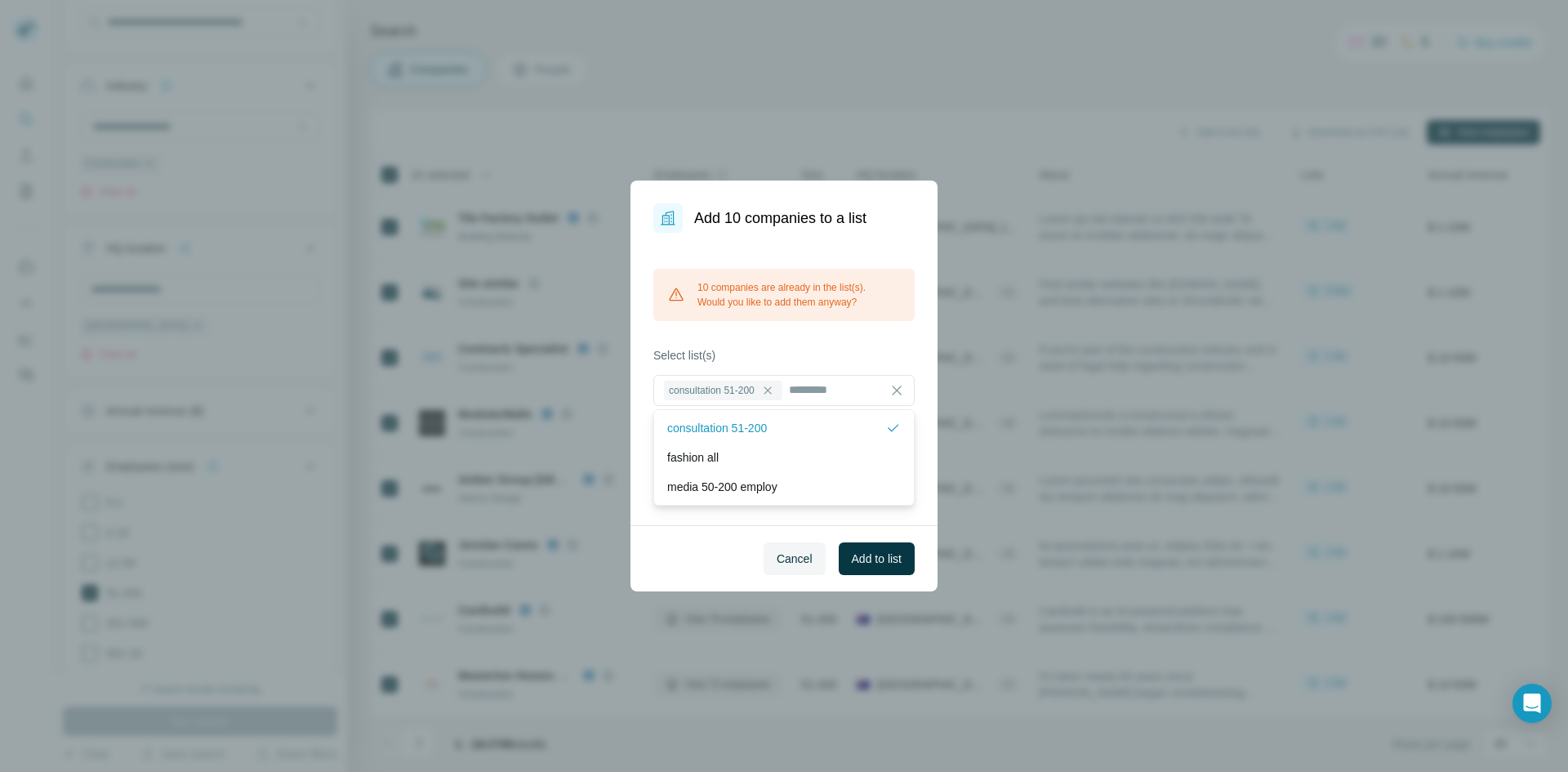
click at [879, 354] on label "Select list(s)" at bounding box center [784, 355] width 262 height 17
click at [875, 560] on span "Add to list" at bounding box center [876, 558] width 50 height 17
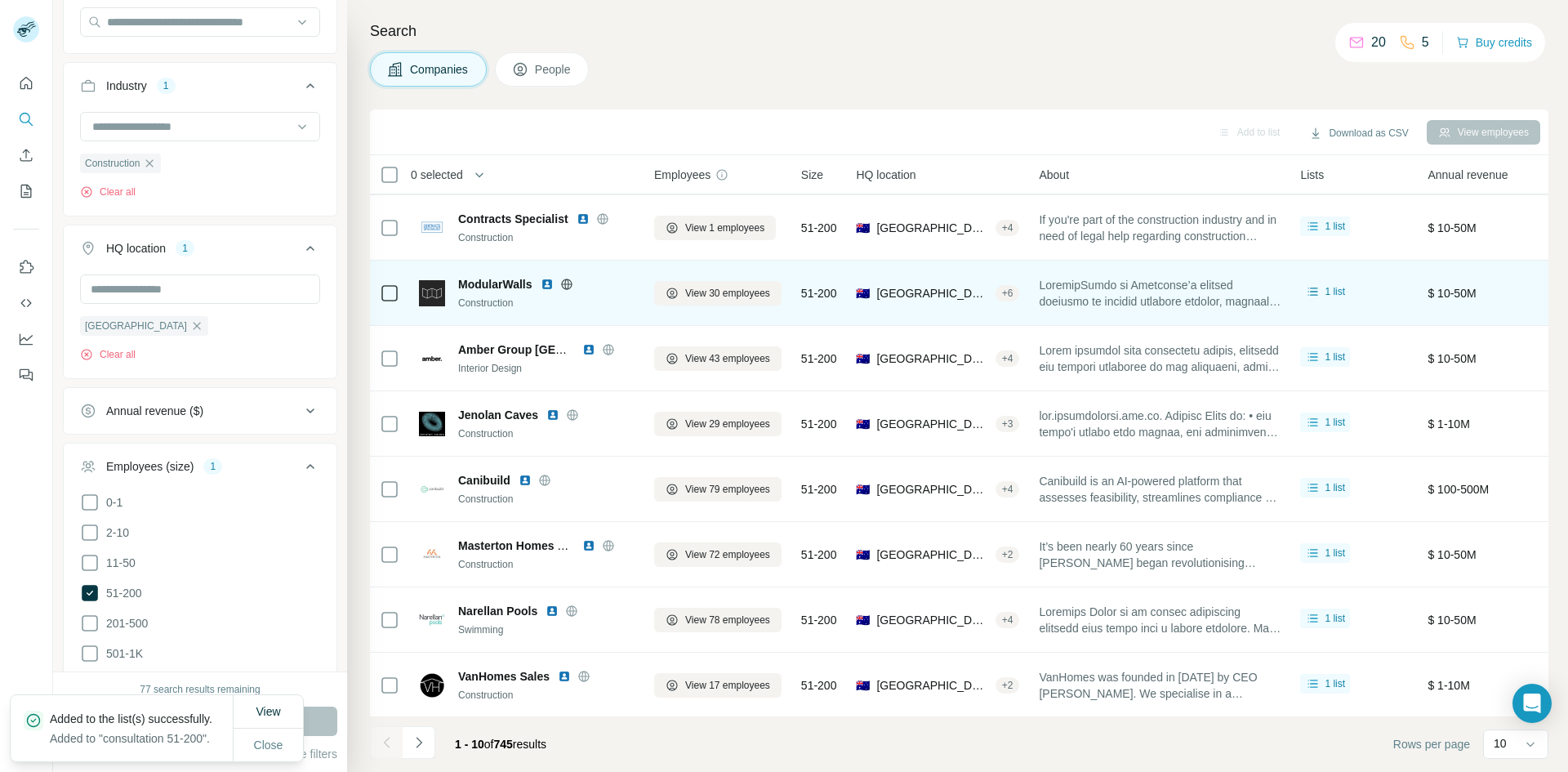
scroll to position [140, 0]
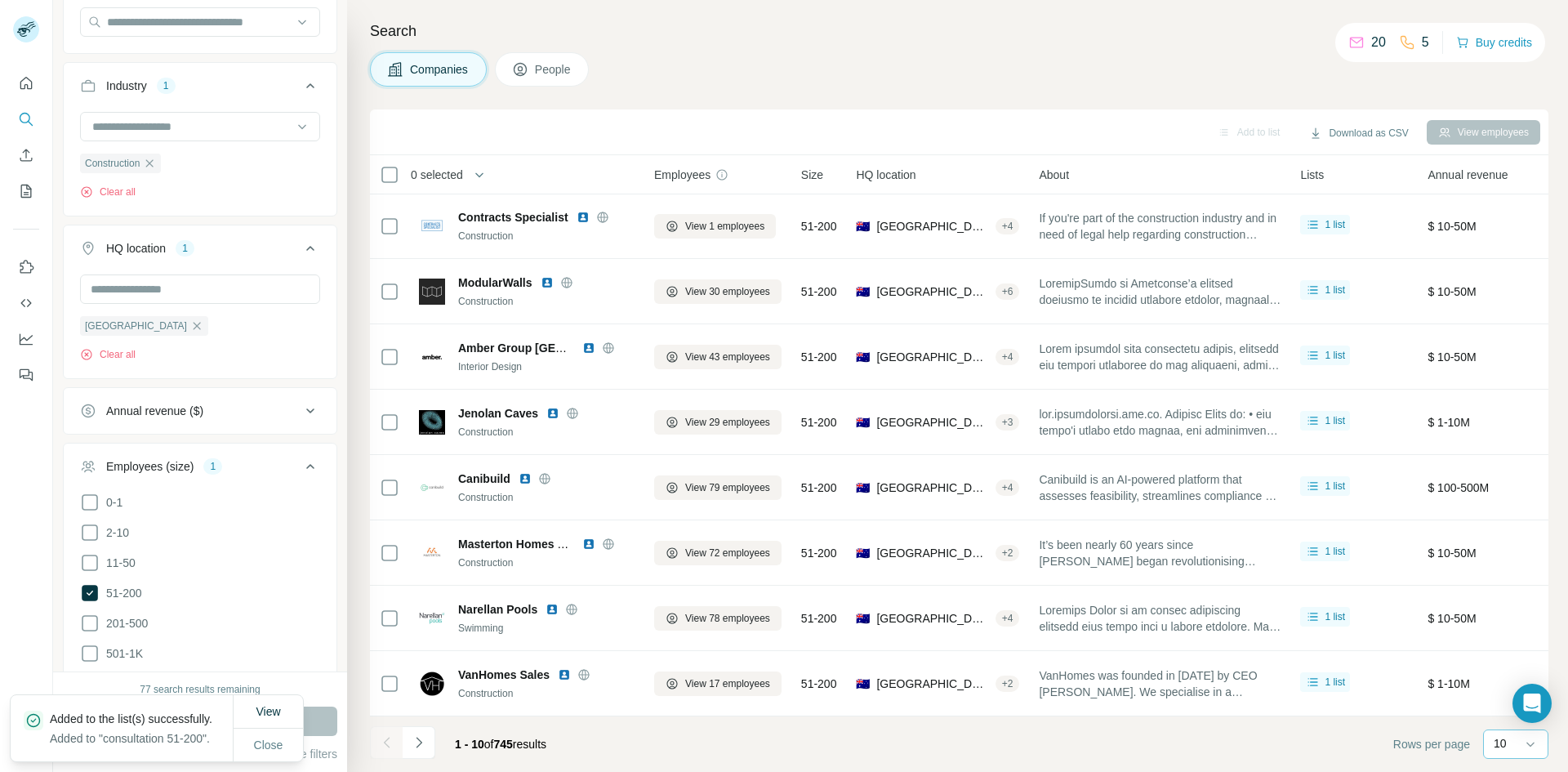
click at [1501, 745] on p "10" at bounding box center [1501, 743] width 13 height 17
click at [1334, 754] on footer "1 - 10 of 745 results Rows per page 10" at bounding box center [959, 744] width 1179 height 55
click at [1503, 749] on p "10" at bounding box center [1501, 743] width 13 height 17
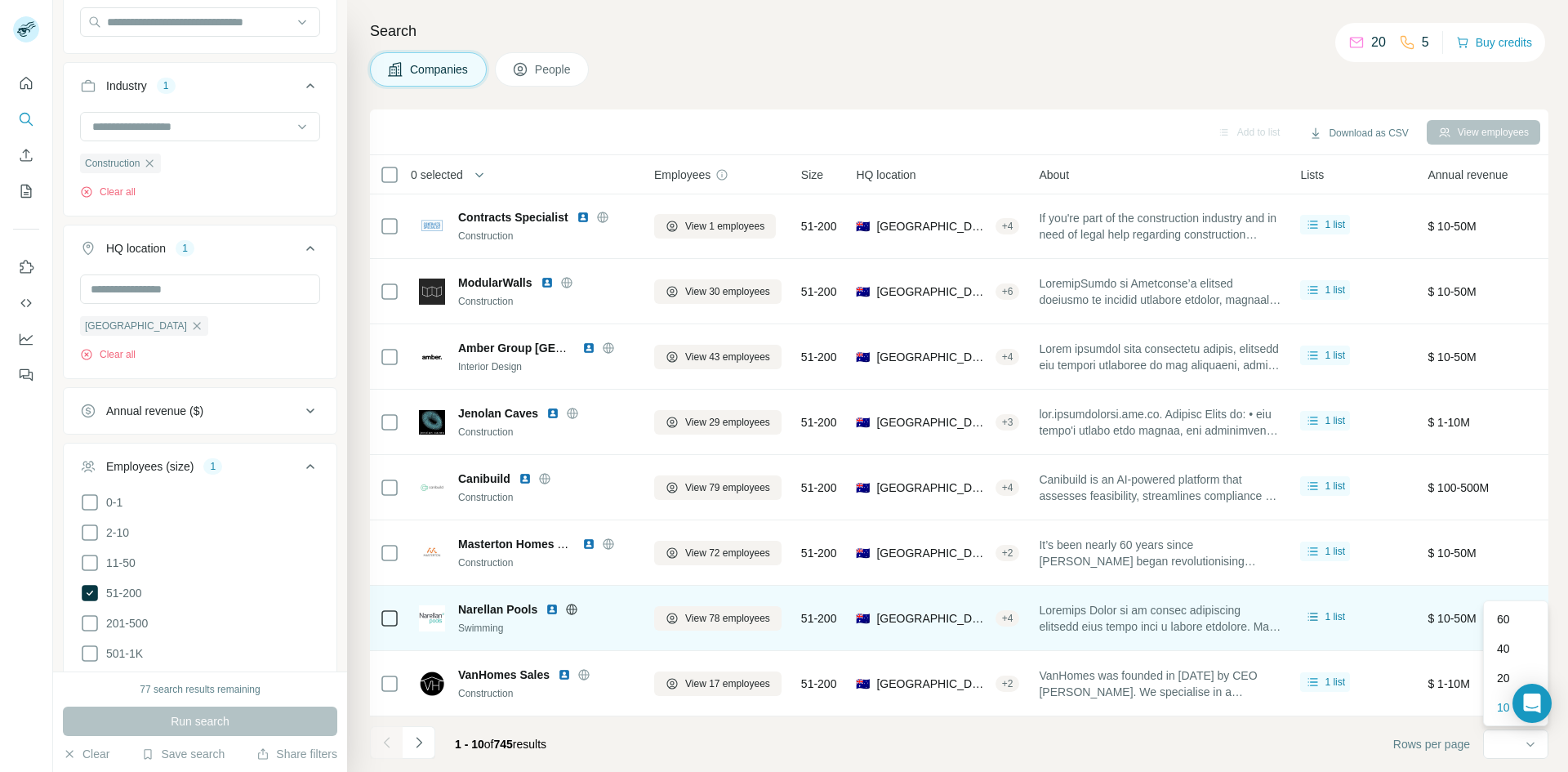
drag, startPoint x: 1509, startPoint y: 624, endPoint x: 1498, endPoint y: 621, distance: 11.4
click at [1508, 624] on p "60" at bounding box center [1503, 619] width 13 height 17
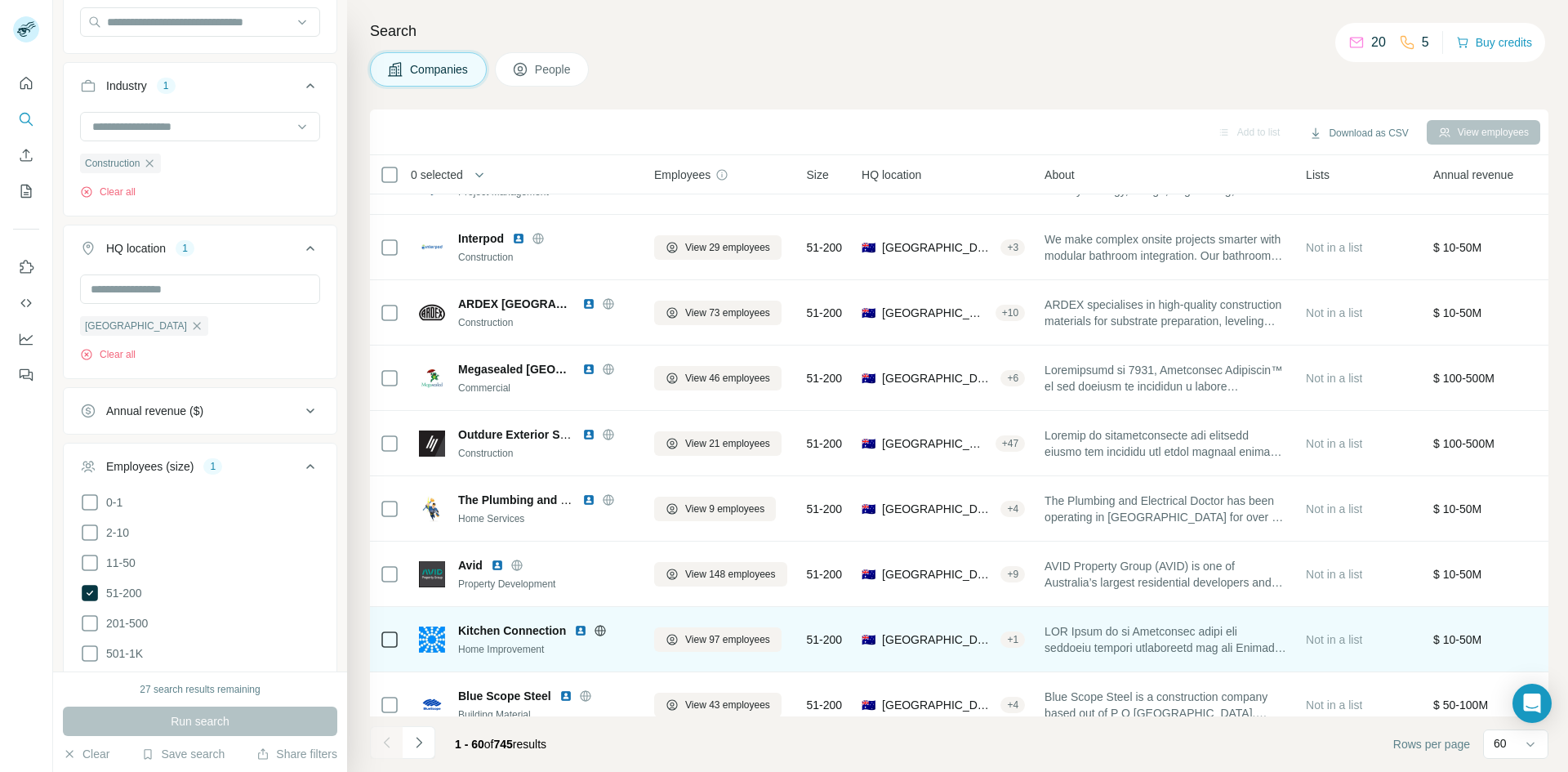
scroll to position [1446, 0]
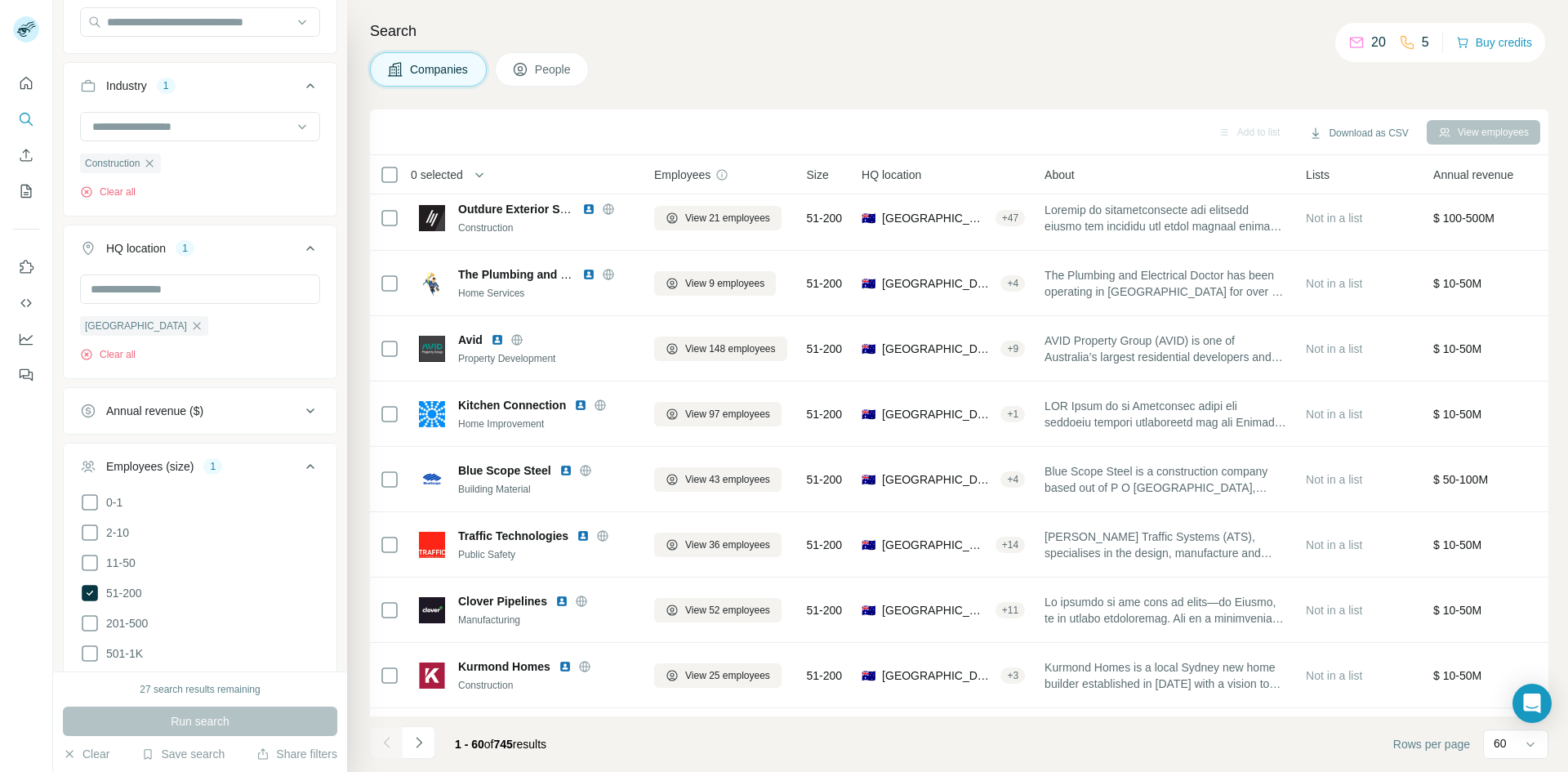
click at [458, 176] on span "0 selected" at bounding box center [436, 175] width 53 height 17
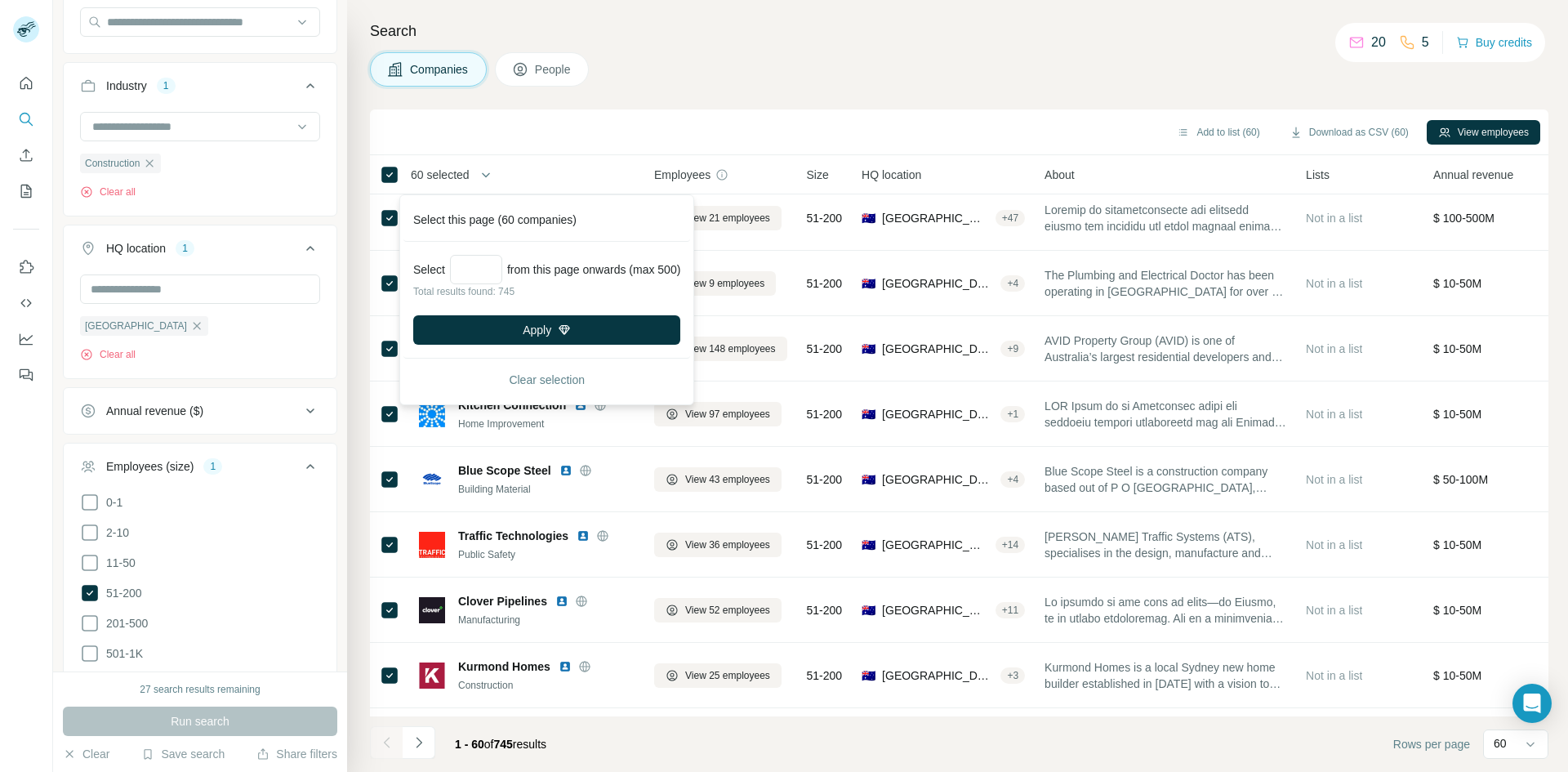
click at [480, 176] on button "button" at bounding box center [485, 174] width 32 height 32
click at [592, 142] on div "Add to list (60) Download as CSV (60) View employees" at bounding box center [959, 131] width 1162 height 29
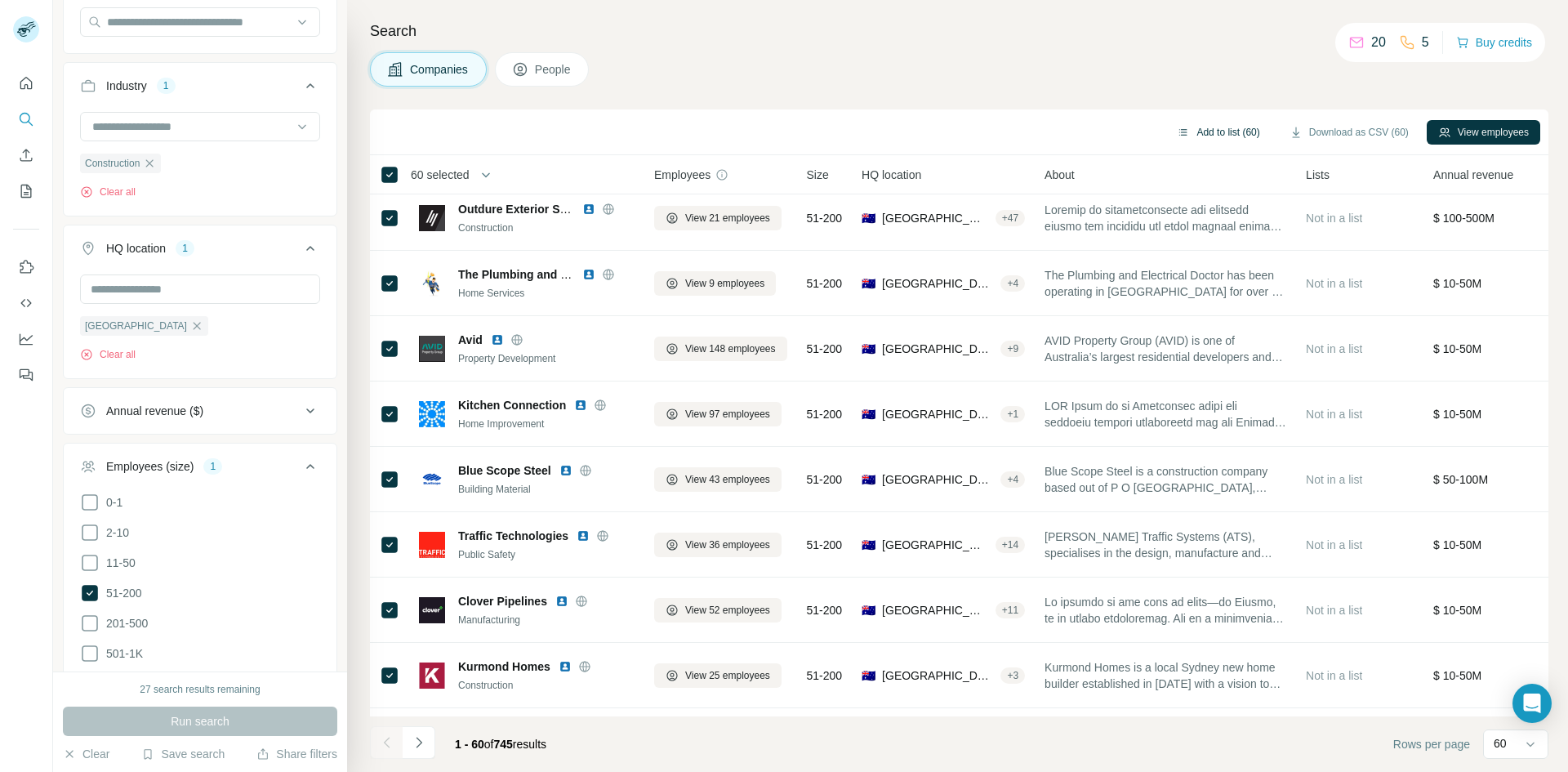
click at [1216, 133] on button "Add to list (60)" at bounding box center [1219, 132] width 105 height 25
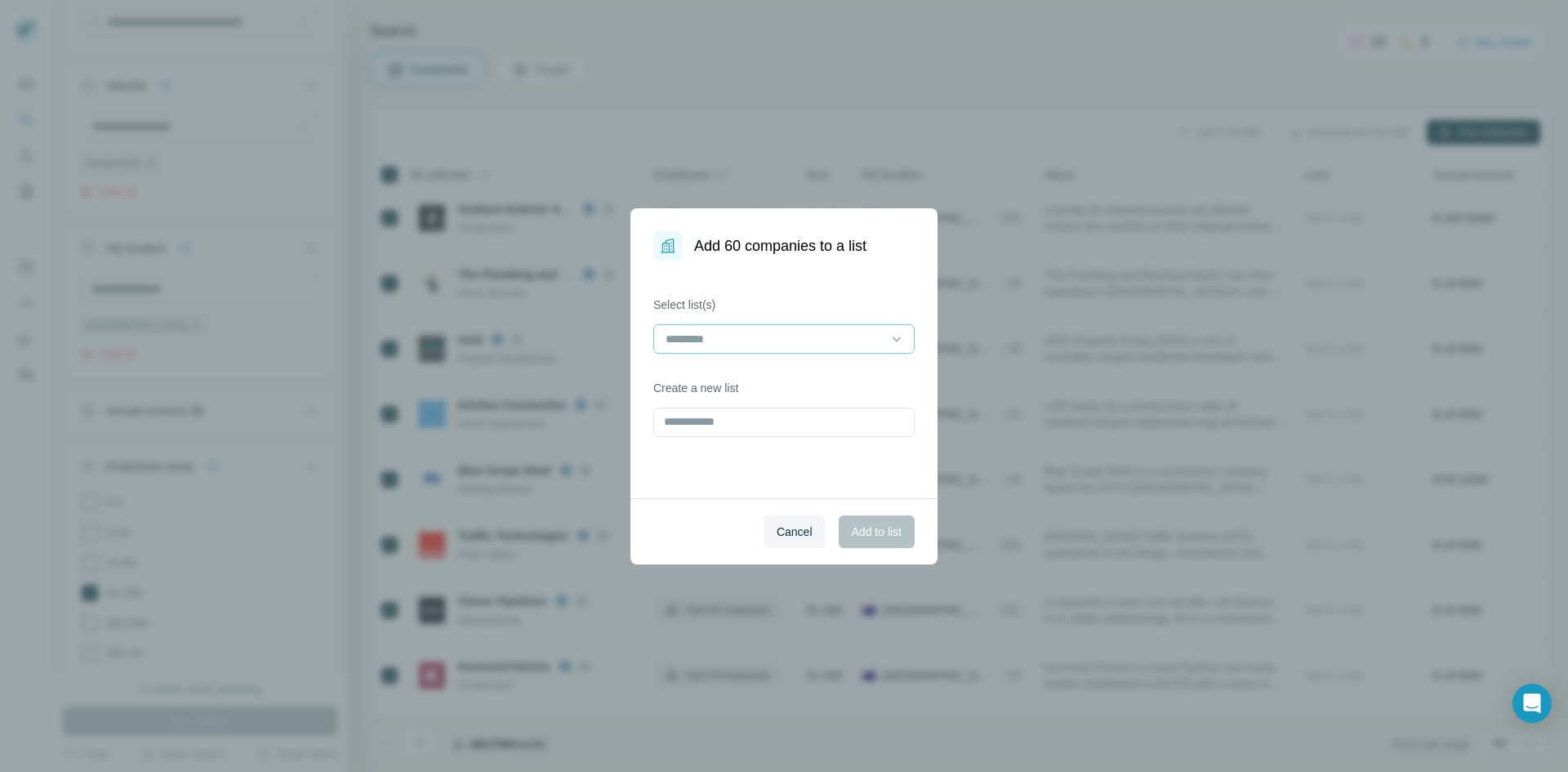
click at [732, 350] on div at bounding box center [774, 339] width 221 height 28
click at [739, 374] on p "consultation 51-200" at bounding box center [717, 376] width 100 height 17
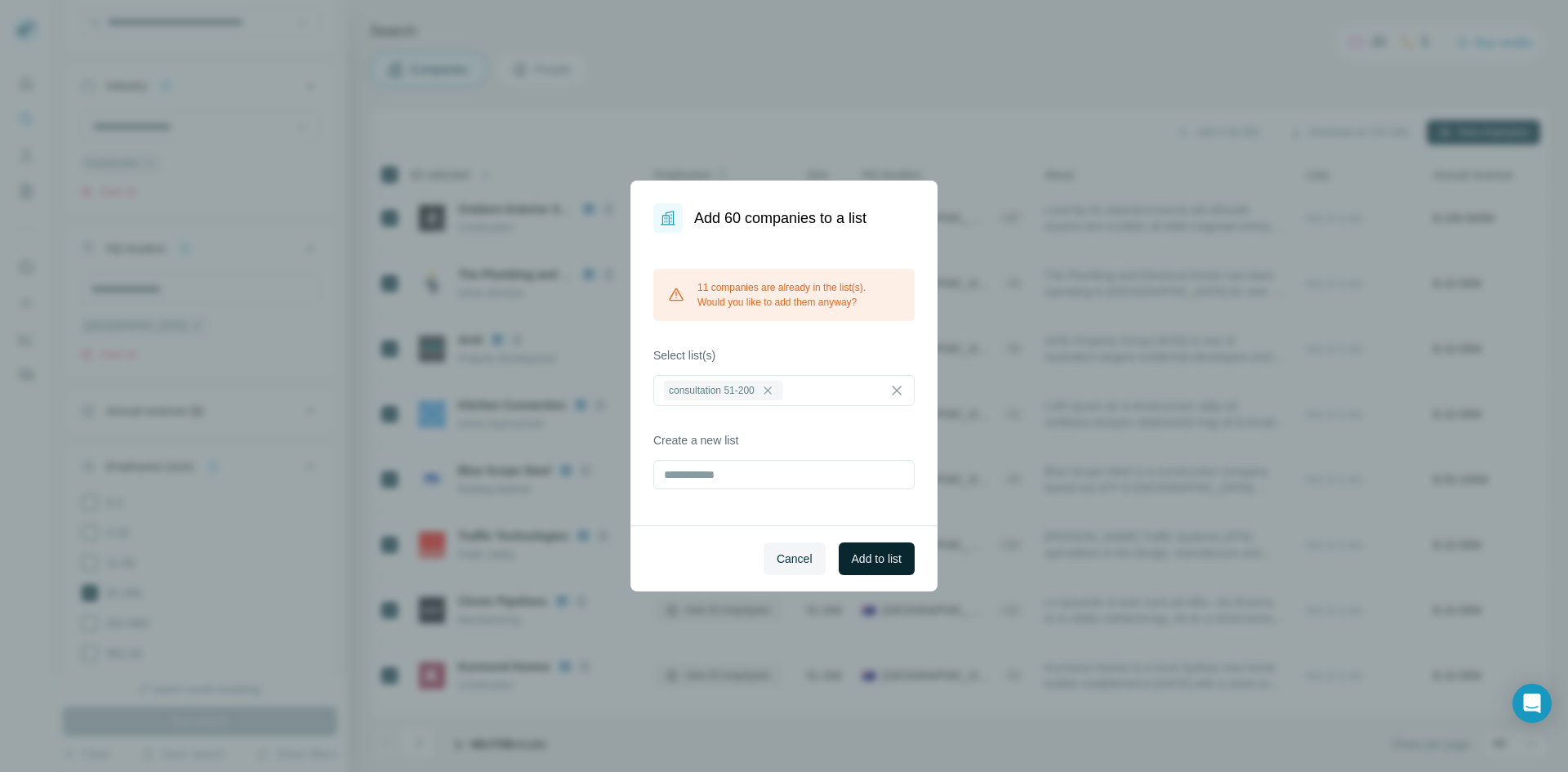
click at [872, 561] on span "Add to list" at bounding box center [876, 558] width 50 height 17
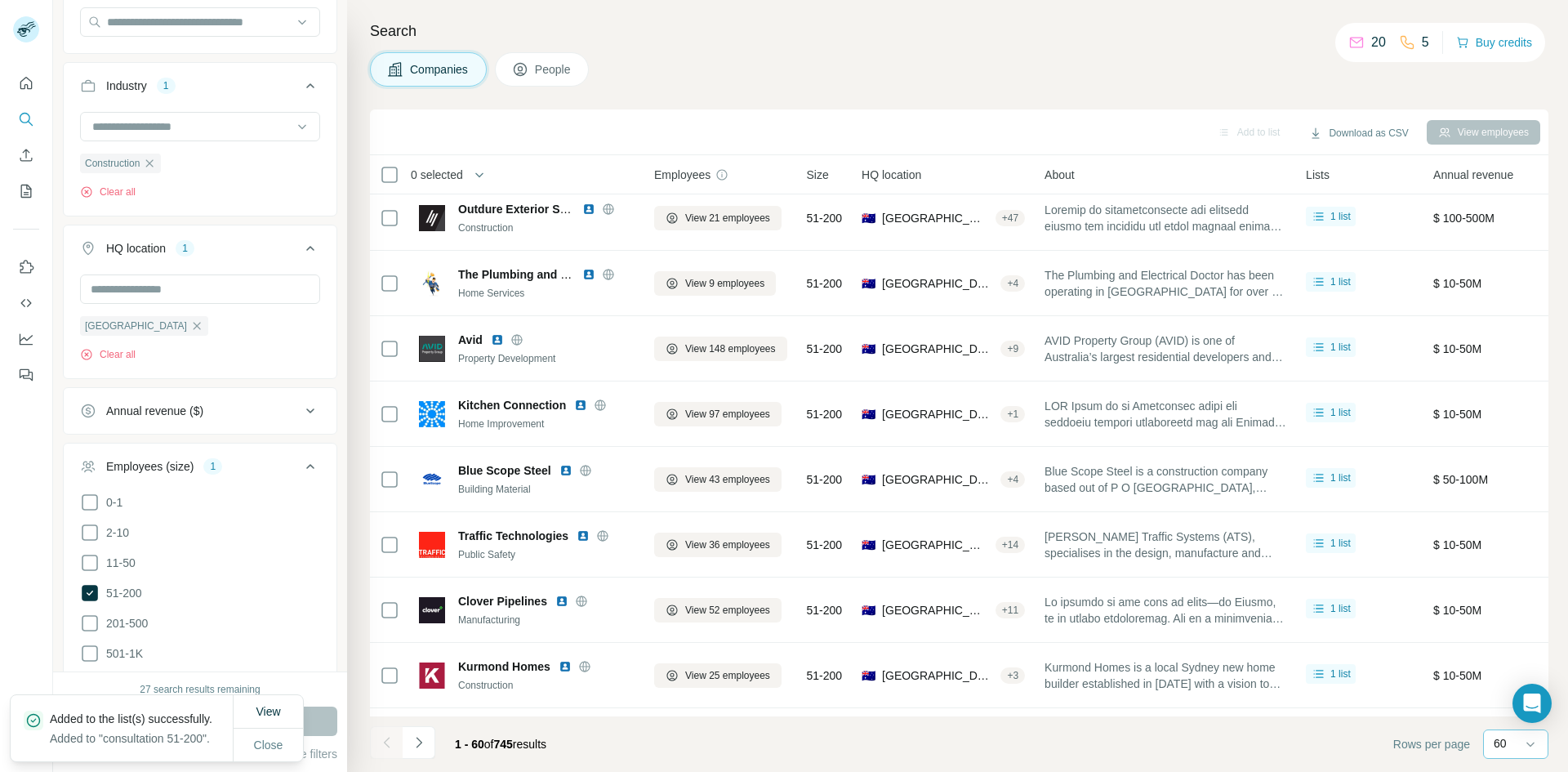
click at [1504, 751] on p "60" at bounding box center [1501, 743] width 13 height 17
click at [1273, 753] on footer "1 - 60 of 745 results Rows per page 60" at bounding box center [959, 744] width 1179 height 55
click at [421, 746] on icon "Navigate to next page" at bounding box center [419, 742] width 17 height 17
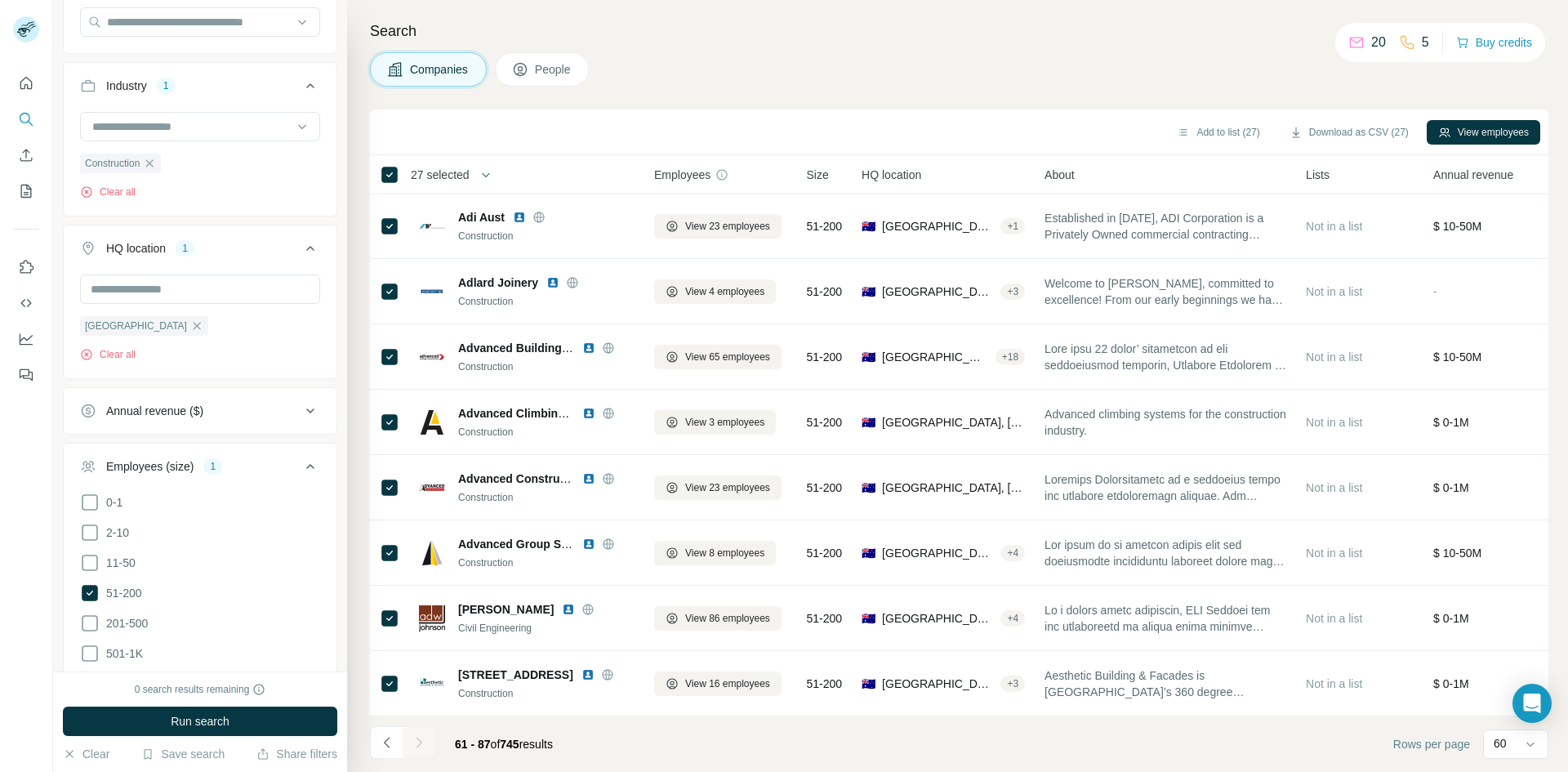
scroll to position [1250, 0]
click at [1197, 131] on button "Add to list (27)" at bounding box center [1219, 132] width 105 height 25
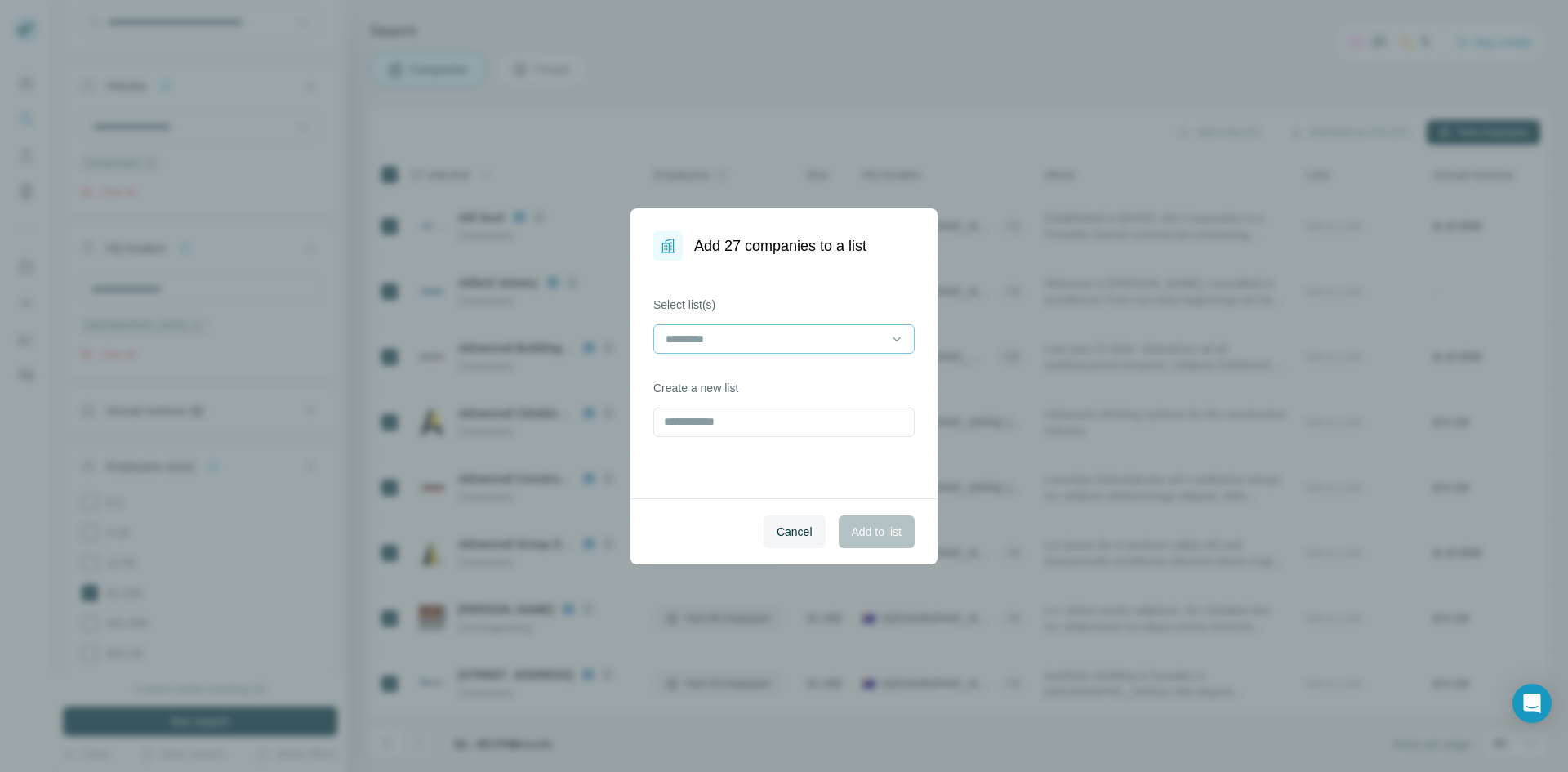
click at [817, 332] on input at bounding box center [774, 338] width 221 height 18
click at [791, 378] on div "consultation 51-200" at bounding box center [784, 376] width 234 height 17
click at [880, 527] on span "Add to list" at bounding box center [876, 532] width 50 height 17
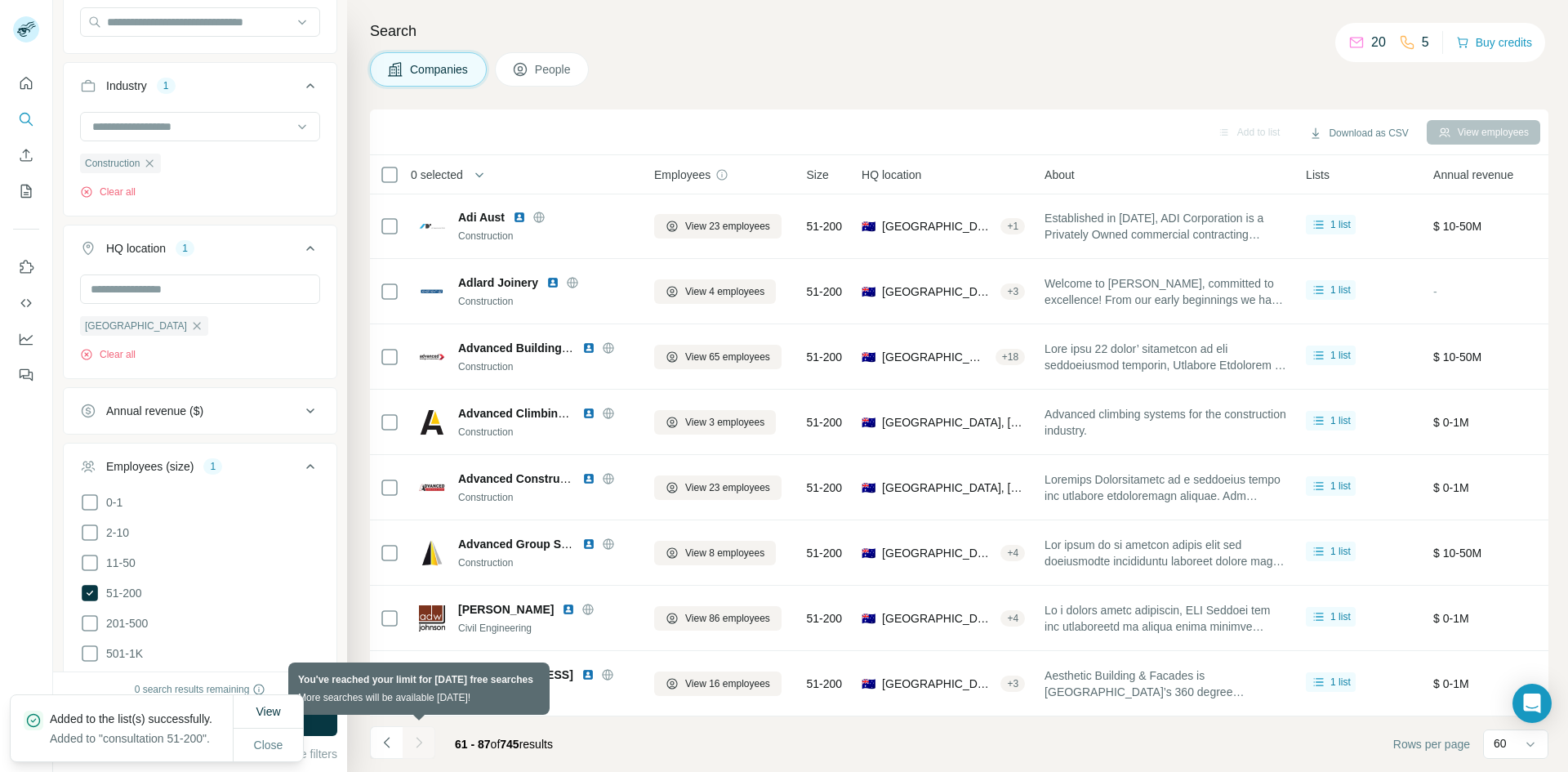
click at [417, 743] on div at bounding box center [418, 741] width 32 height 32
click at [263, 746] on span "Close" at bounding box center [269, 745] width 30 height 17
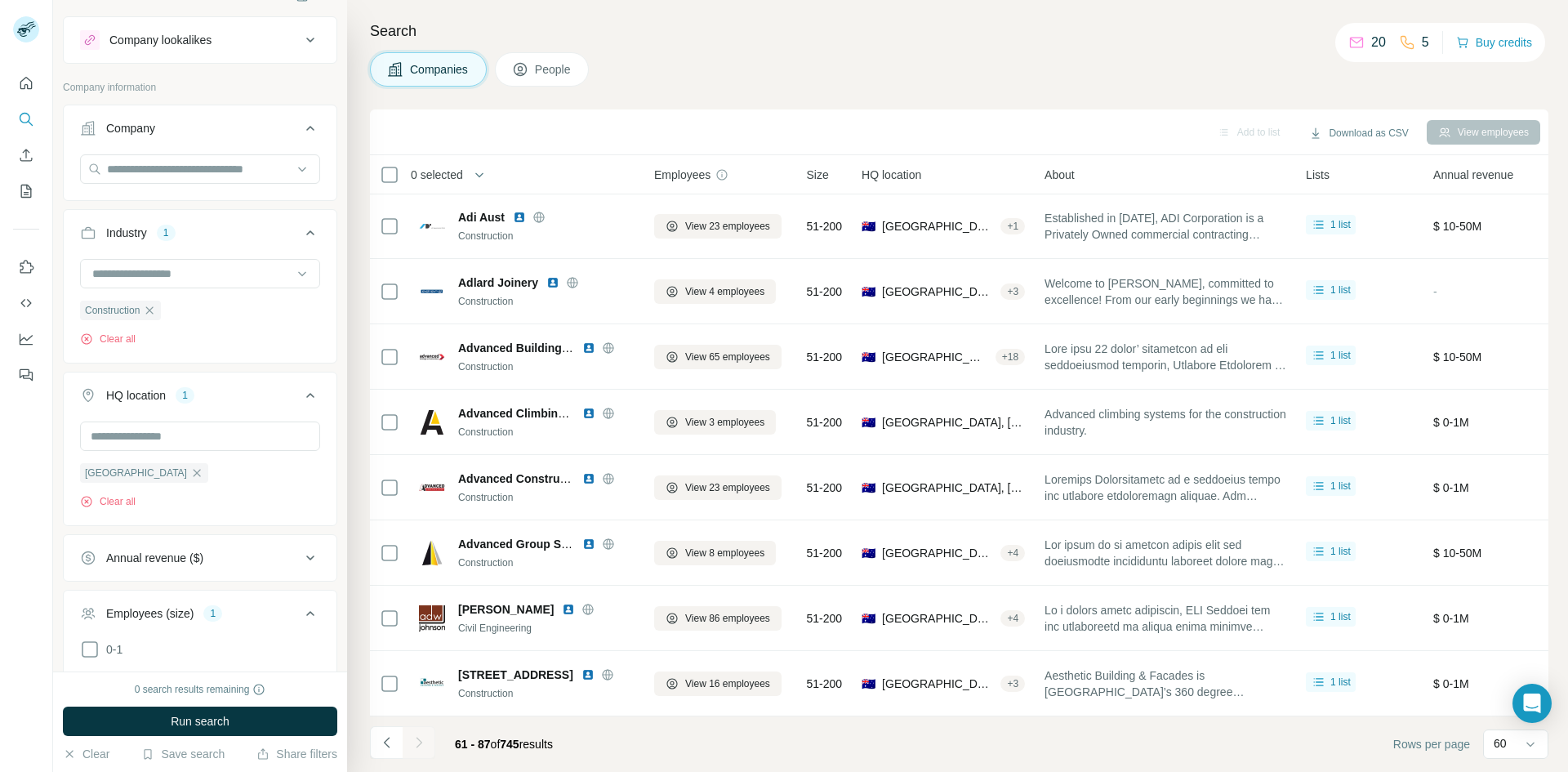
scroll to position [0, 0]
